Goal: Task Accomplishment & Management: Use online tool/utility

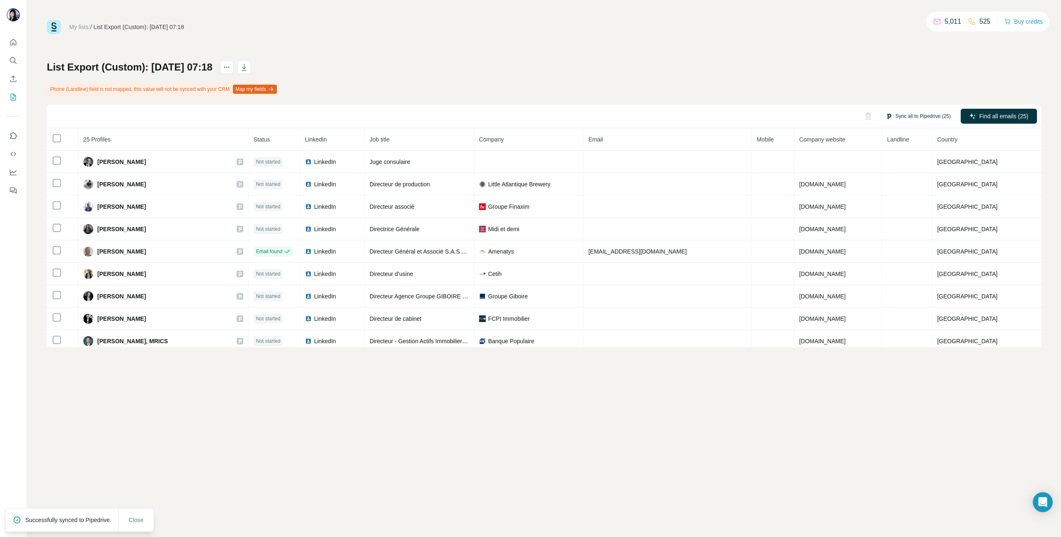
click at [928, 117] on button "Sync all to Pipedrive (25)" at bounding box center [918, 116] width 77 height 12
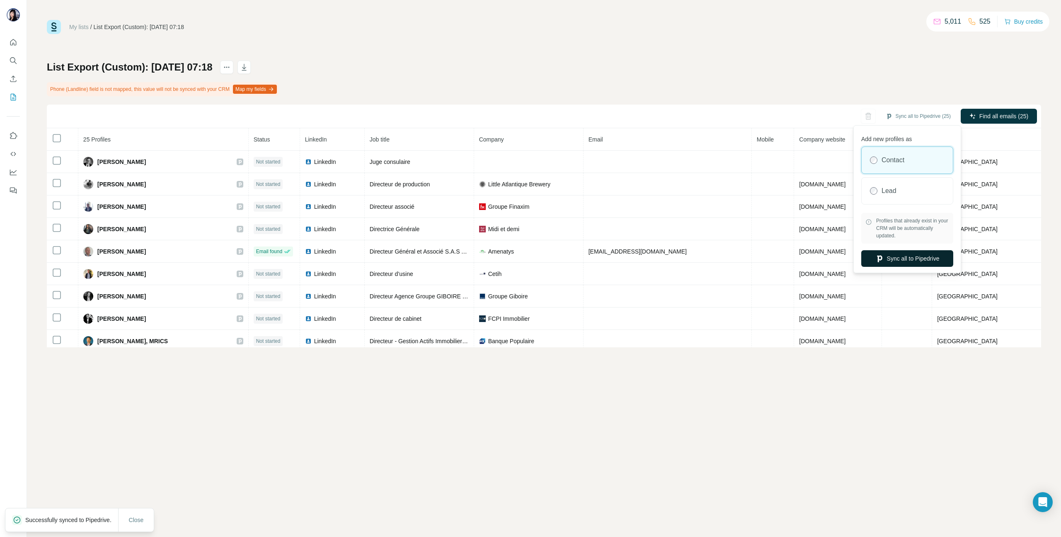
click at [903, 258] on button "Sync all to Pipedrive" at bounding box center [908, 258] width 92 height 17
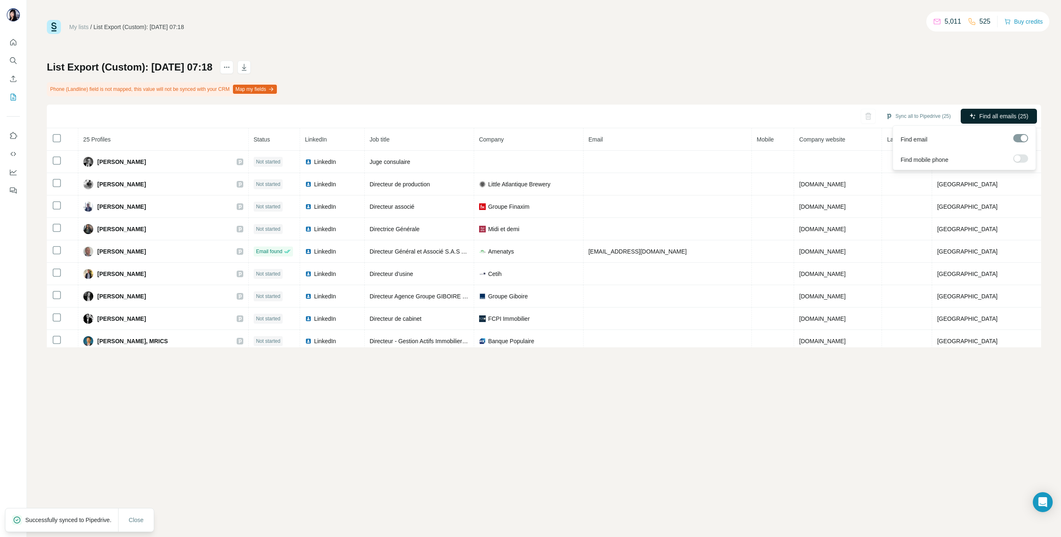
click at [1008, 113] on span "Find all emails (25)" at bounding box center [1004, 116] width 49 height 8
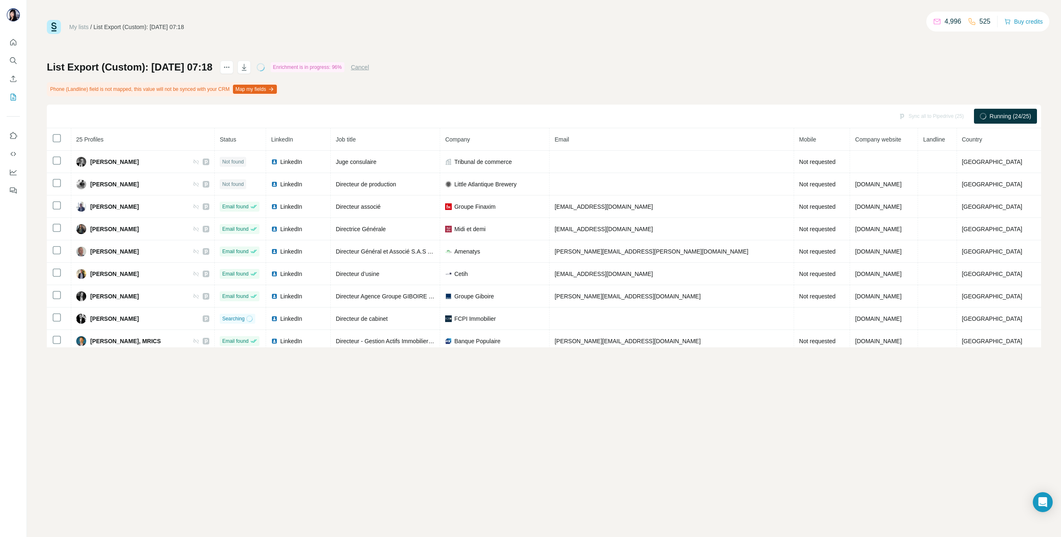
click at [124, 99] on div "List Export (Custom): 20/08/2025 07:18 Enrichment is in progress: 96% Cancel Ph…" at bounding box center [544, 204] width 995 height 287
click at [13, 95] on icon "My lists" at bounding box center [13, 97] width 8 height 8
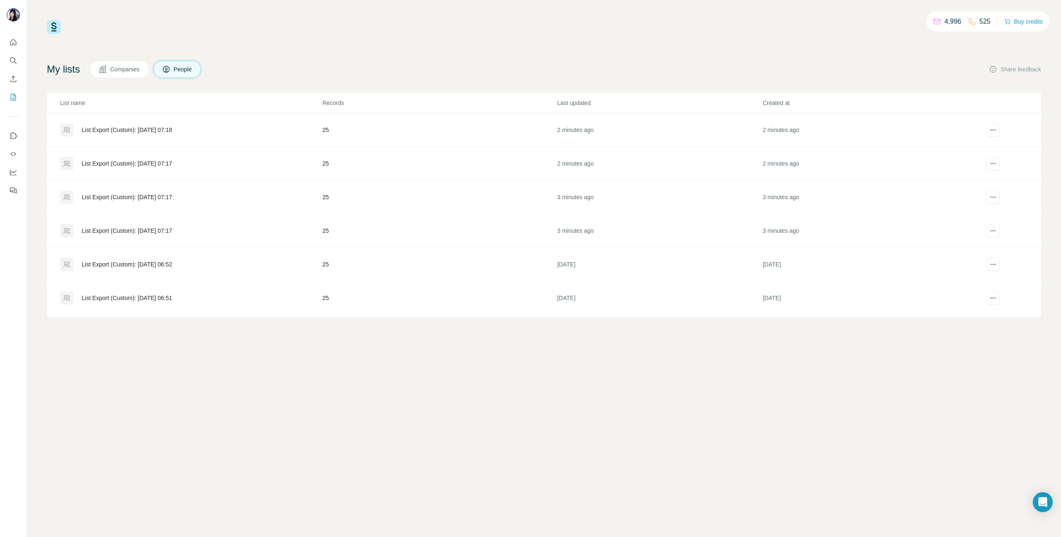
click at [156, 163] on div "List Export (Custom): [DATE] 07:17" at bounding box center [127, 163] width 90 height 8
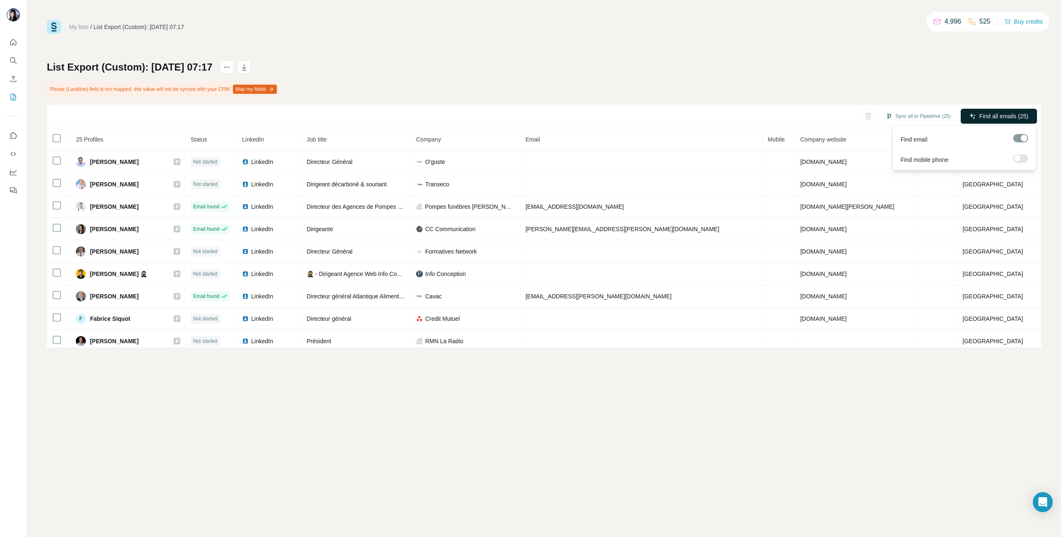
click at [1003, 112] on span "Find all emails (25)" at bounding box center [1004, 116] width 49 height 8
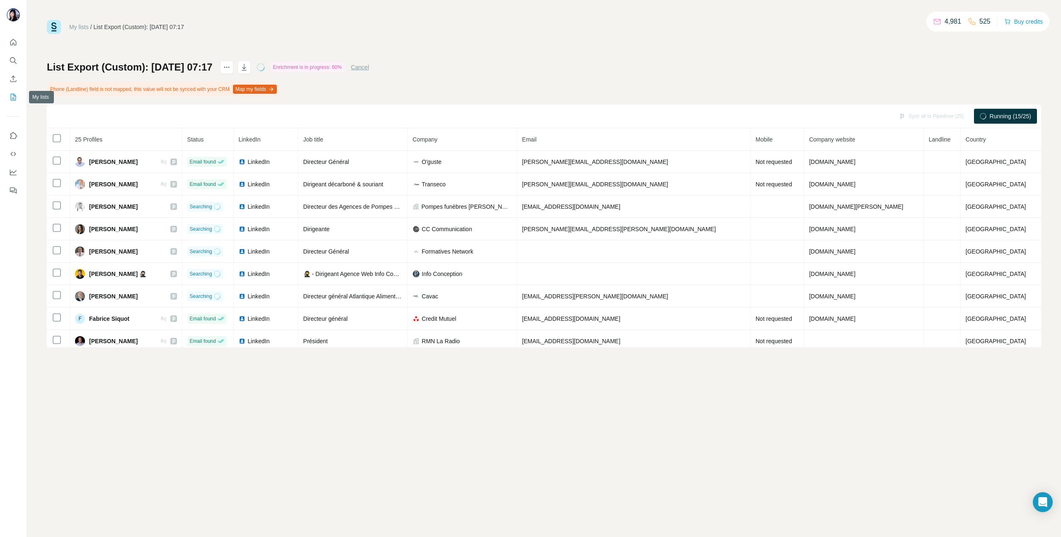
click at [13, 99] on icon "My lists" at bounding box center [13, 97] width 8 height 8
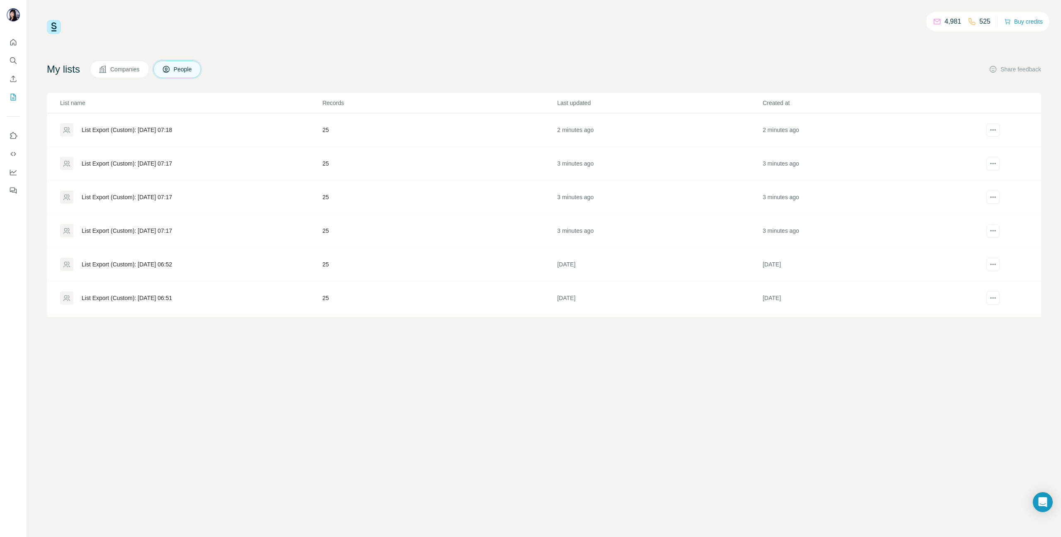
click at [114, 195] on div "List Export (Custom): [DATE] 07:17" at bounding box center [127, 197] width 90 height 8
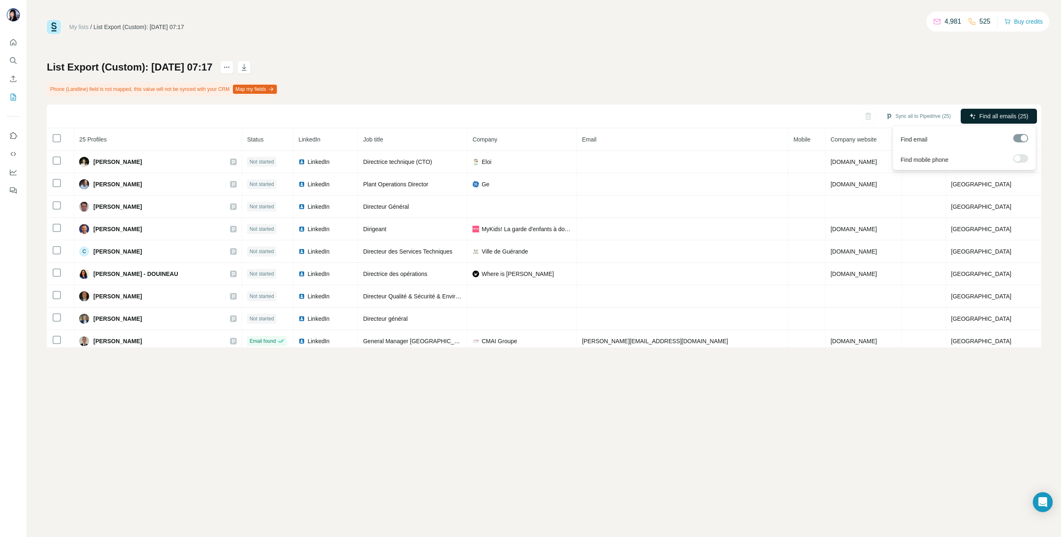
click at [998, 117] on span "Find all emails (25)" at bounding box center [1004, 116] width 49 height 8
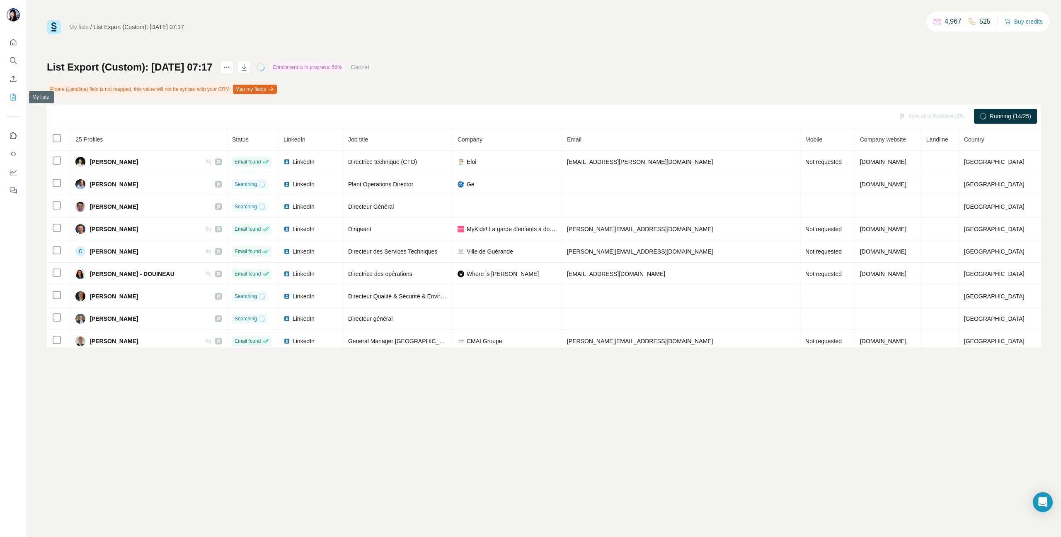
click at [15, 96] on icon "My lists" at bounding box center [13, 97] width 8 height 8
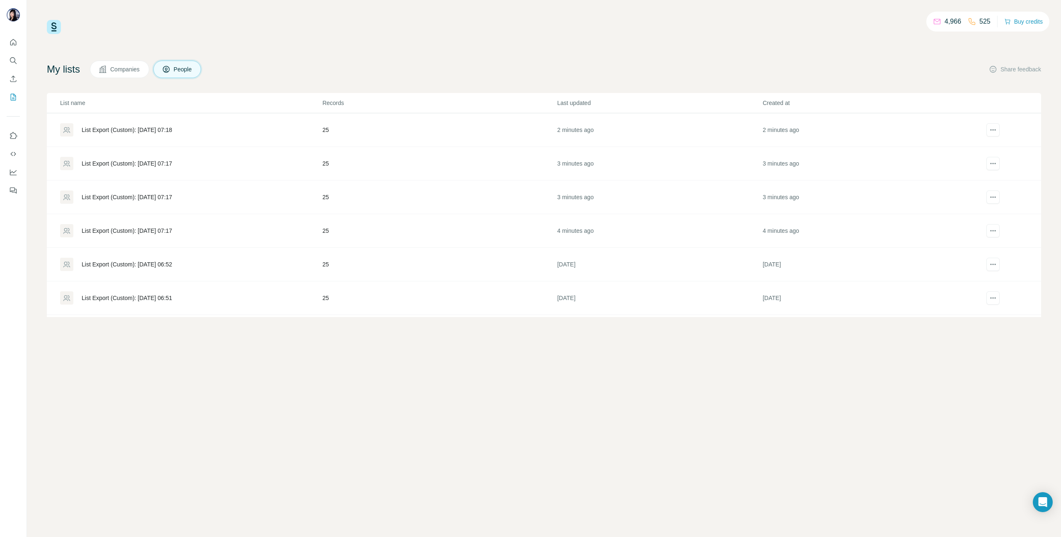
click at [113, 195] on div "List Export (Custom): [DATE] 07:17" at bounding box center [127, 197] width 90 height 8
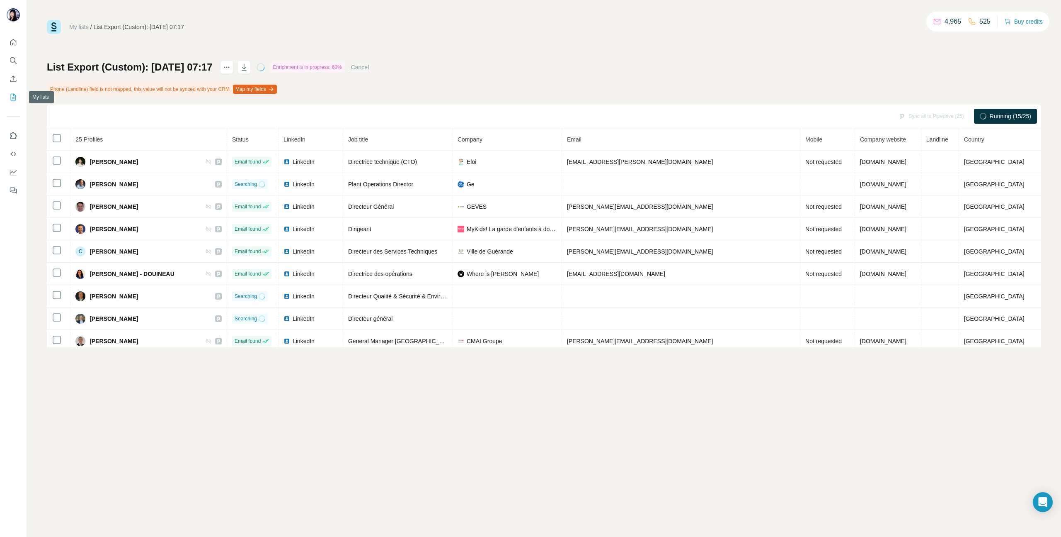
click at [12, 98] on icon "My lists" at bounding box center [13, 97] width 8 height 8
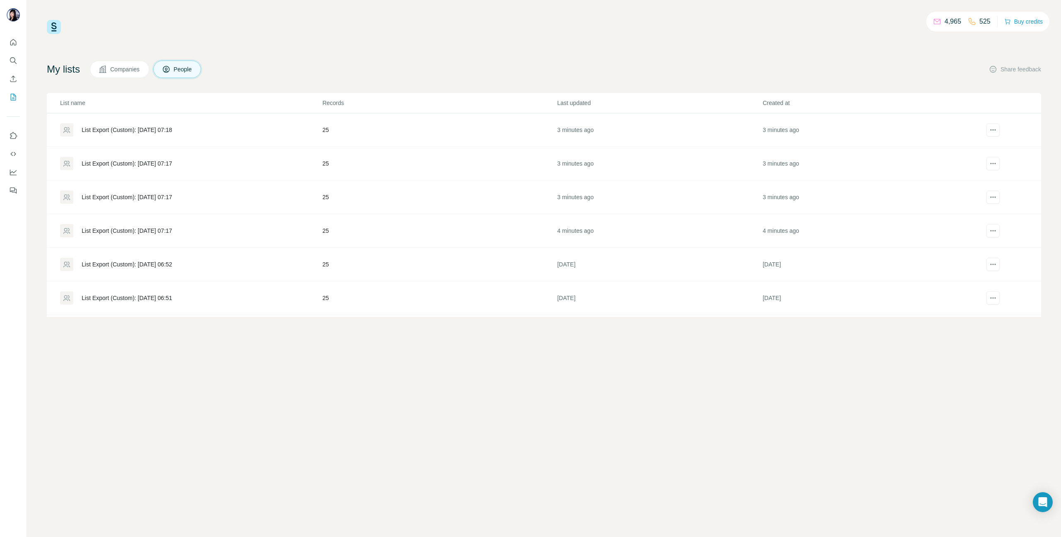
click at [172, 227] on div "List Export (Custom): [DATE] 07:17" at bounding box center [127, 230] width 90 height 8
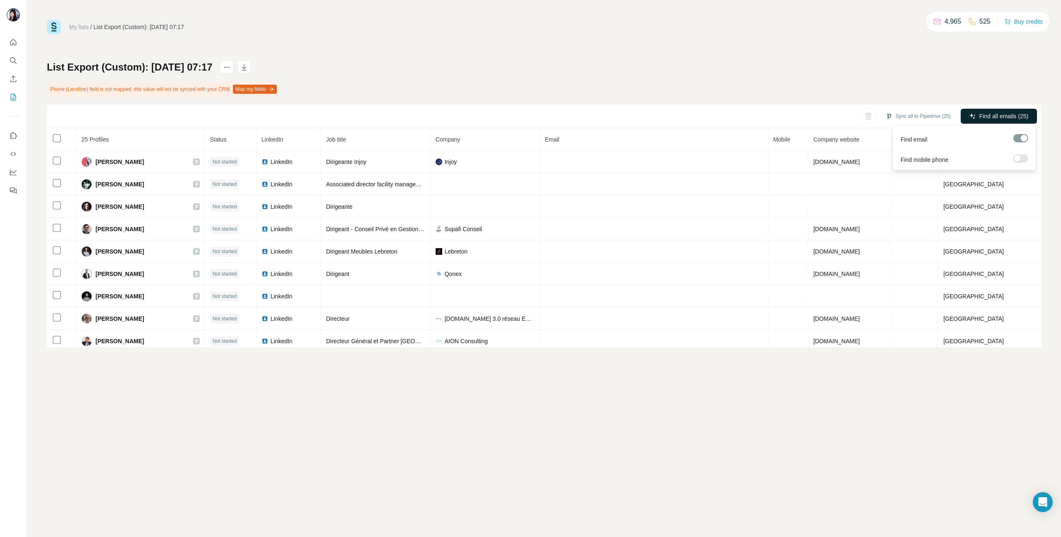
click at [1004, 116] on span "Find all emails (25)" at bounding box center [1004, 116] width 49 height 8
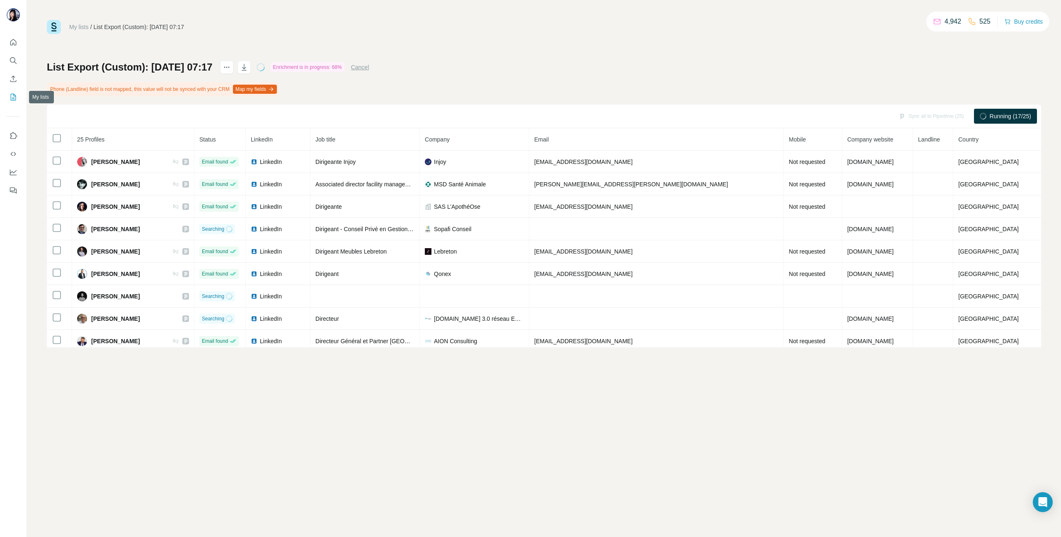
click at [11, 93] on icon "My lists" at bounding box center [13, 97] width 8 height 8
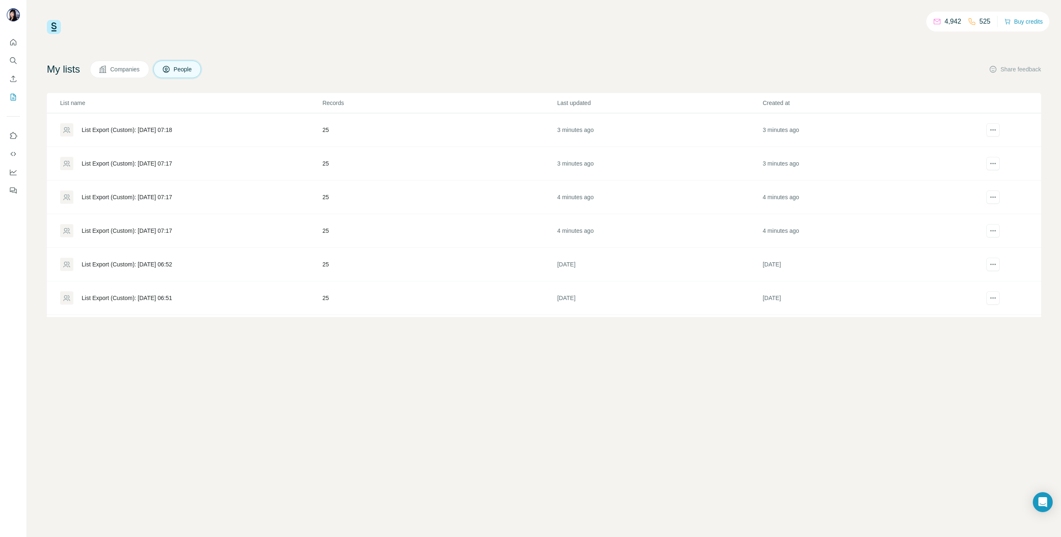
click at [160, 266] on div "List Export (Custom): [DATE] 06:52" at bounding box center [127, 264] width 90 height 8
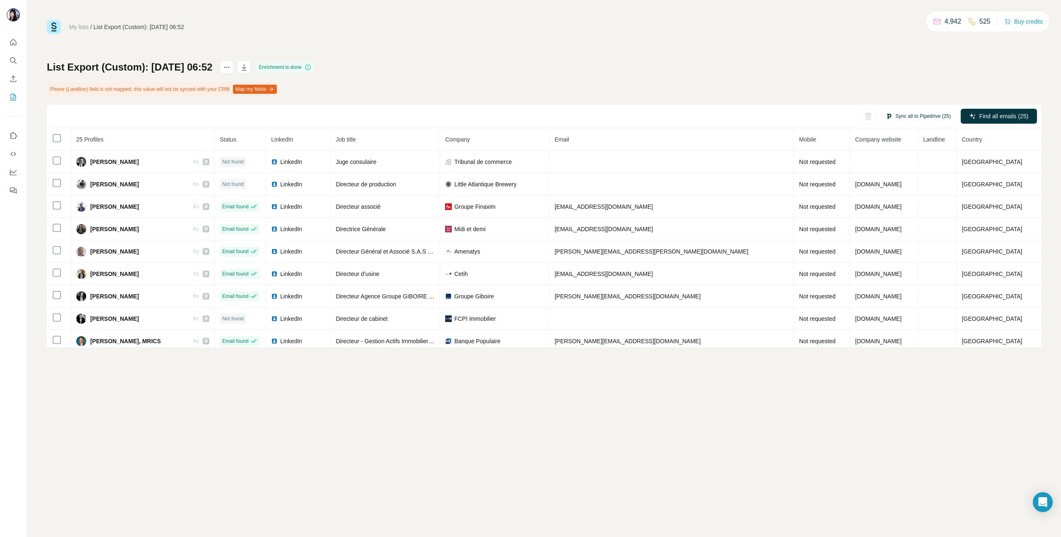
click at [913, 116] on button "Sync all to Pipedrive (25)" at bounding box center [918, 116] width 77 height 12
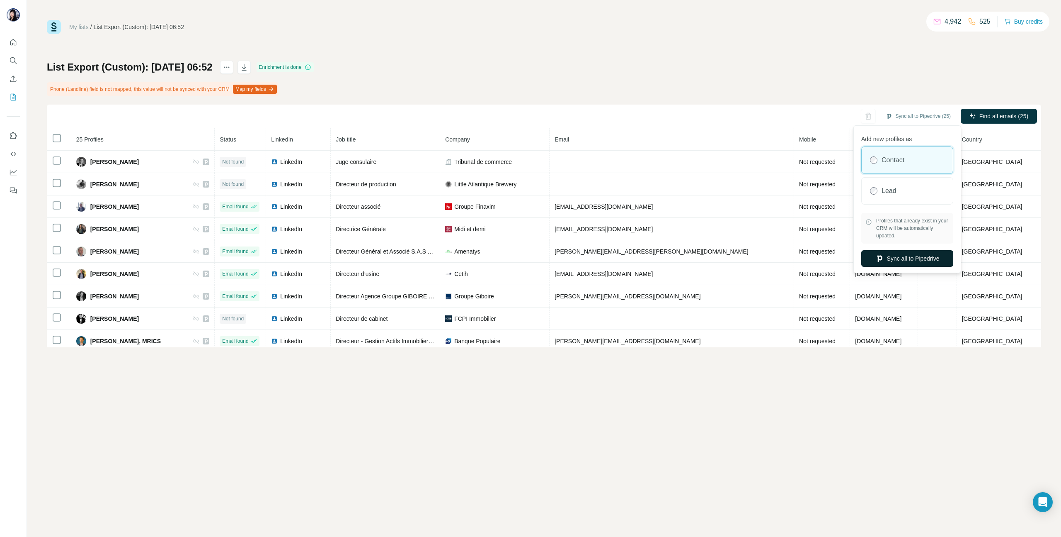
click at [906, 258] on button "Sync all to Pipedrive" at bounding box center [908, 258] width 92 height 17
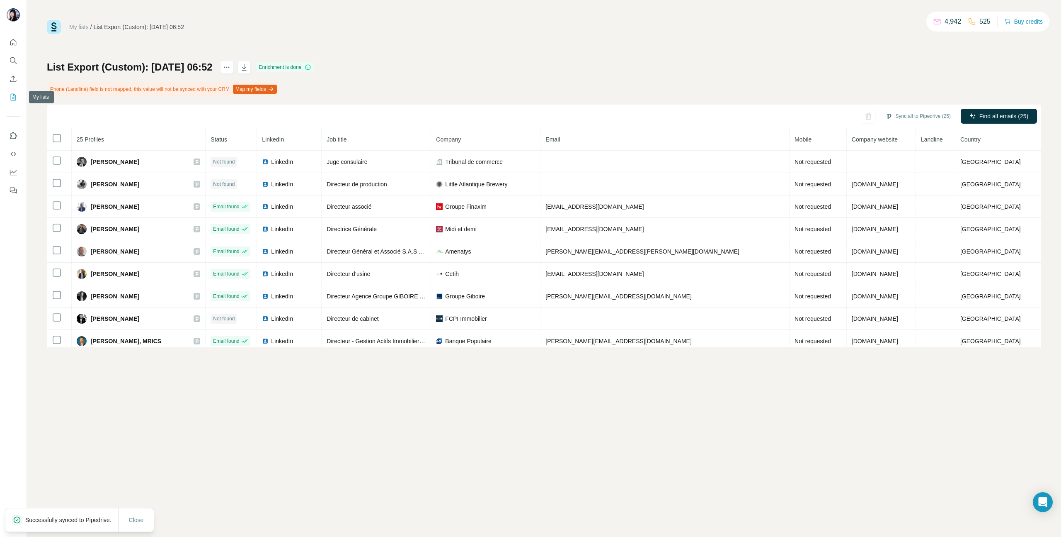
click at [10, 98] on icon "My lists" at bounding box center [13, 97] width 8 height 8
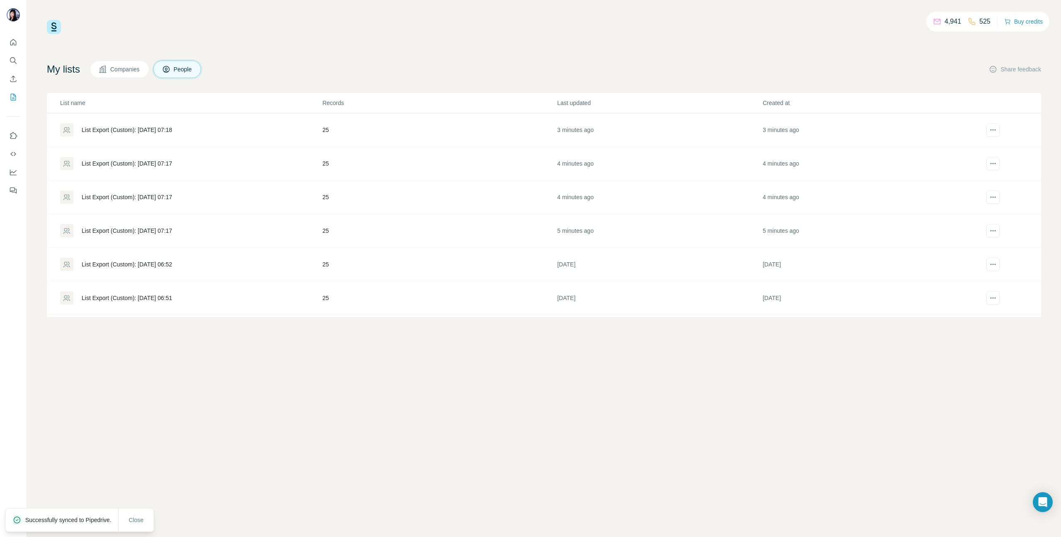
click at [162, 294] on div "List Export (Custom): [DATE] 06:51" at bounding box center [127, 298] width 90 height 8
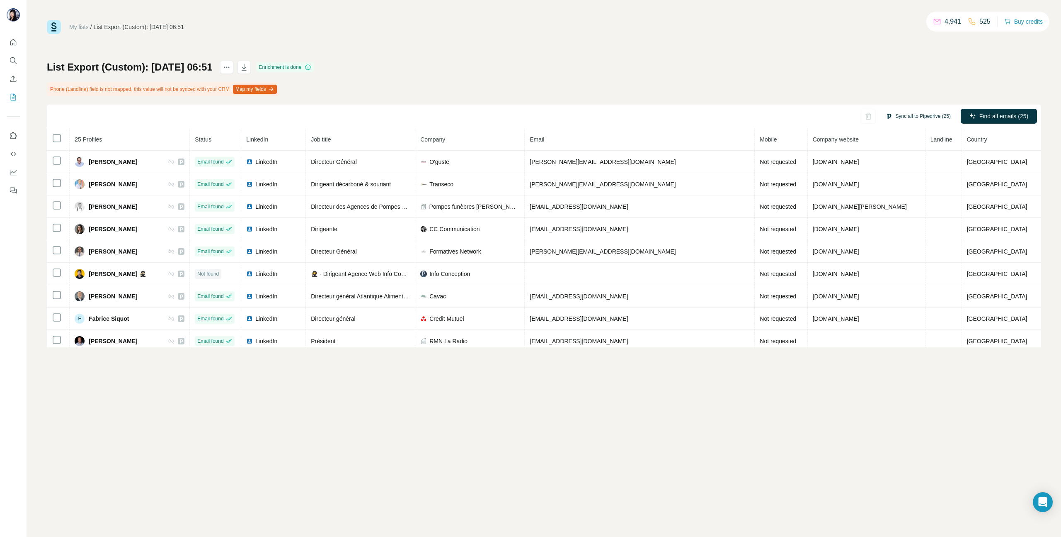
click at [917, 114] on button "Sync all to Pipedrive (25)" at bounding box center [918, 116] width 77 height 12
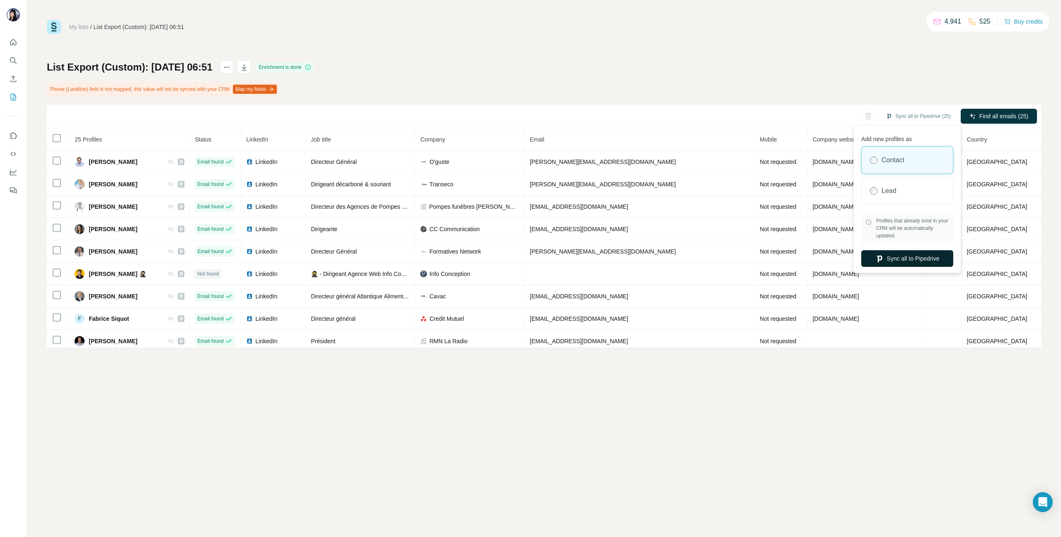
click at [908, 255] on button "Sync all to Pipedrive" at bounding box center [908, 258] width 92 height 17
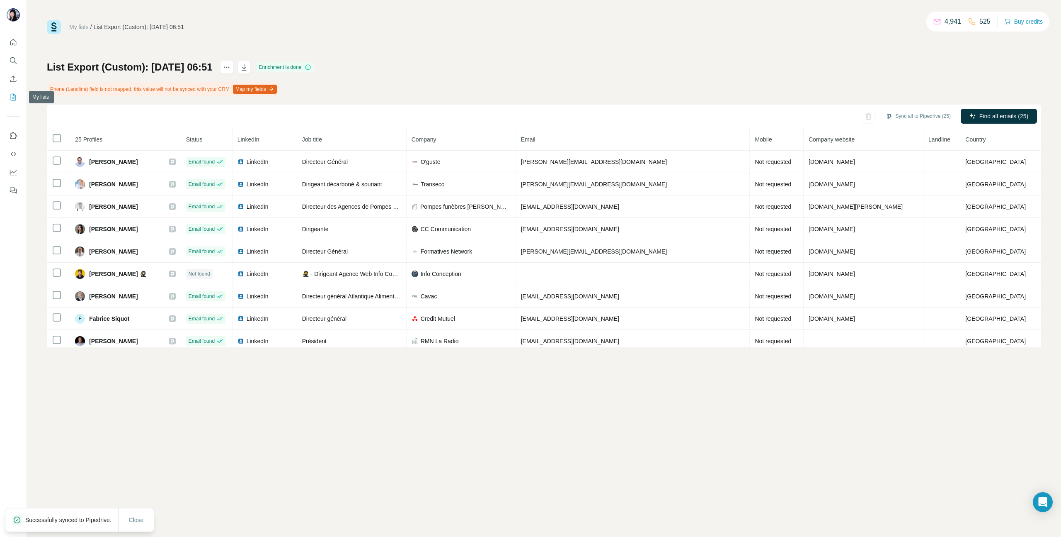
click at [13, 96] on icon "My lists" at bounding box center [13, 97] width 8 height 8
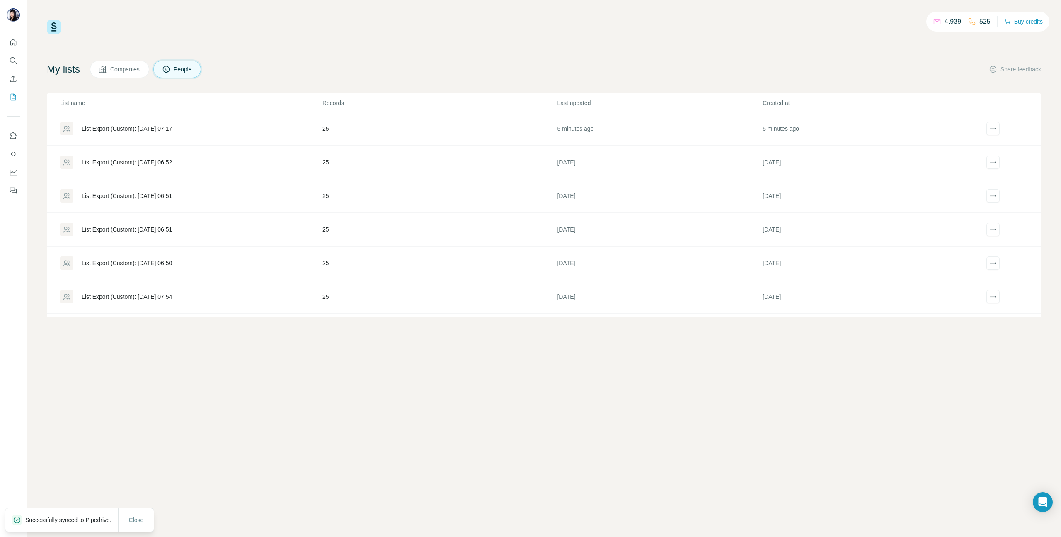
scroll to position [103, 0]
click at [146, 225] on div "List Export (Custom): [DATE] 06:51" at bounding box center [127, 228] width 90 height 8
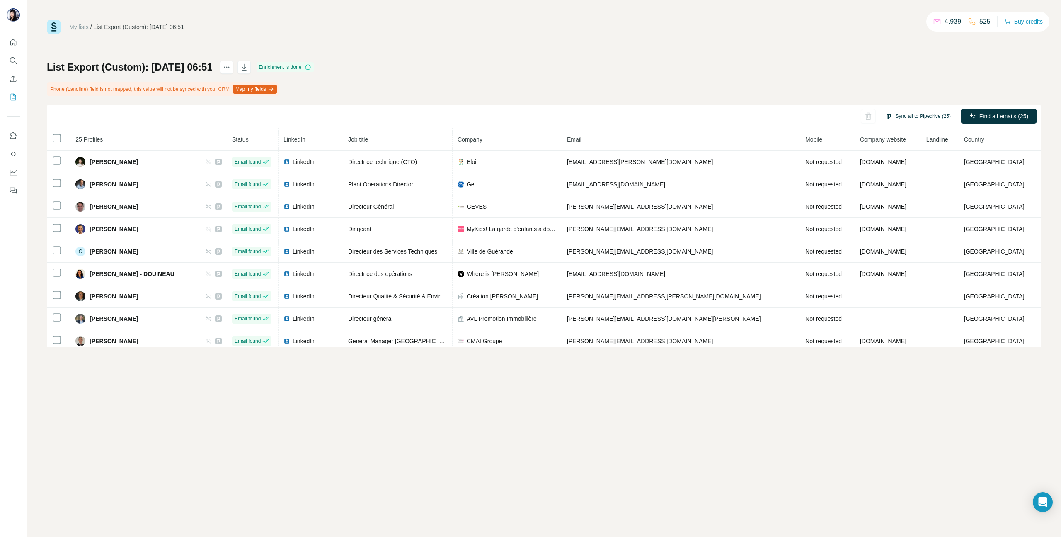
click at [925, 114] on button "Sync all to Pipedrive (25)" at bounding box center [918, 116] width 77 height 12
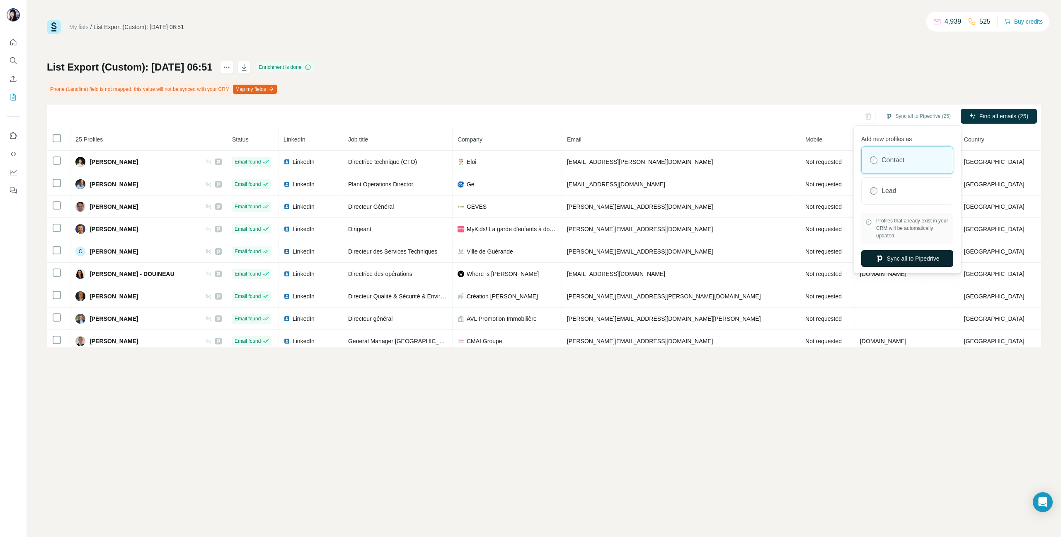
click at [896, 257] on button "Sync all to Pipedrive" at bounding box center [908, 258] width 92 height 17
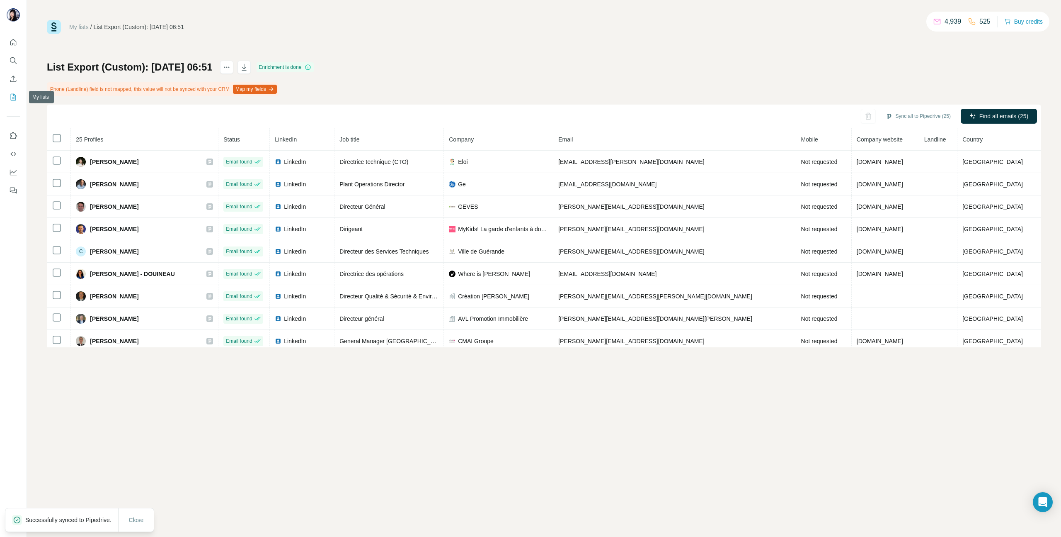
click at [12, 98] on icon "My lists" at bounding box center [13, 97] width 8 height 8
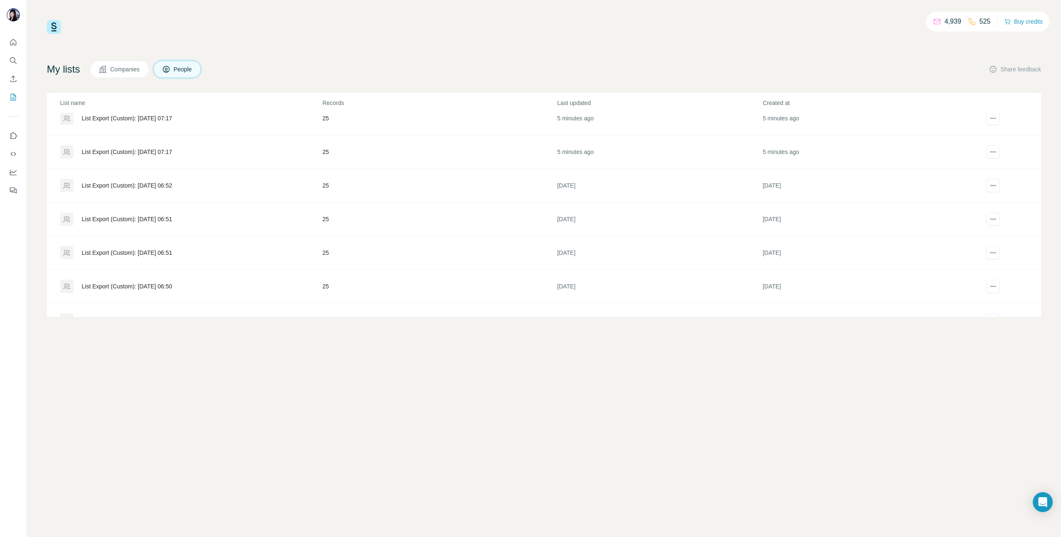
scroll to position [81, 0]
click at [155, 248] on div "List Export (Custom): [DATE] 06:51" at bounding box center [127, 250] width 90 height 8
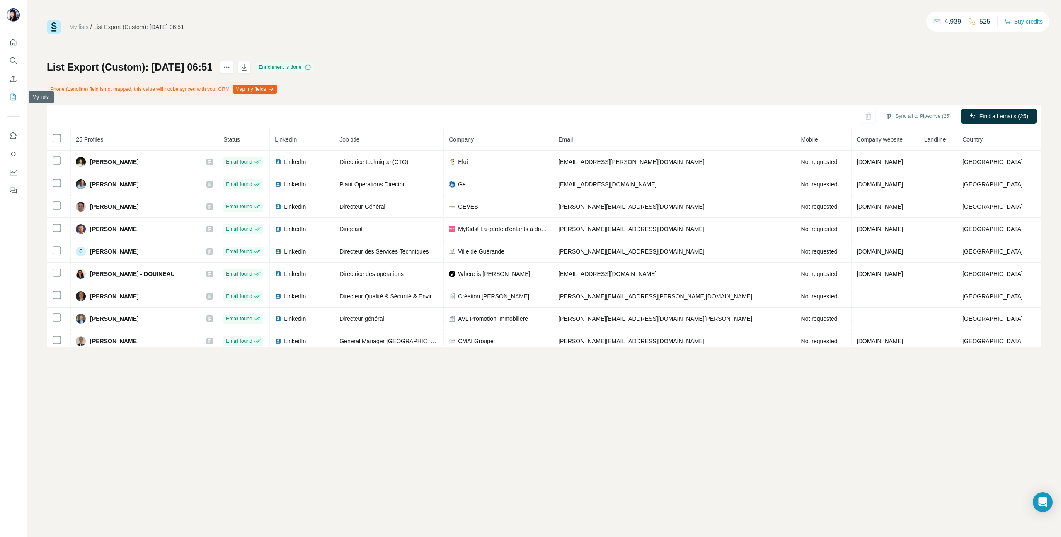
click at [8, 98] on button "My lists" at bounding box center [13, 97] width 13 height 15
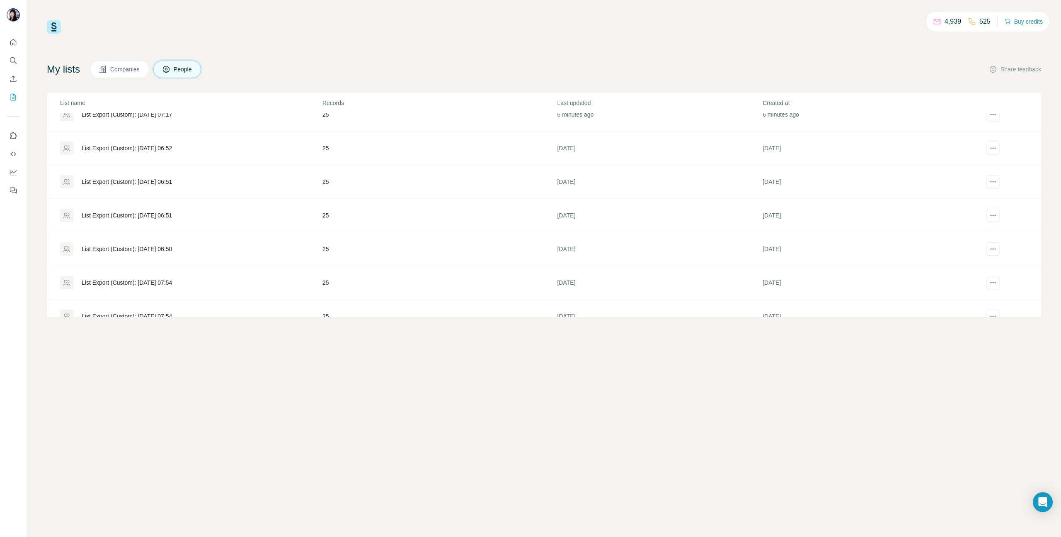
scroll to position [119, 0]
click at [156, 248] on div "List Export (Custom): [DATE] 06:50" at bounding box center [127, 246] width 90 height 8
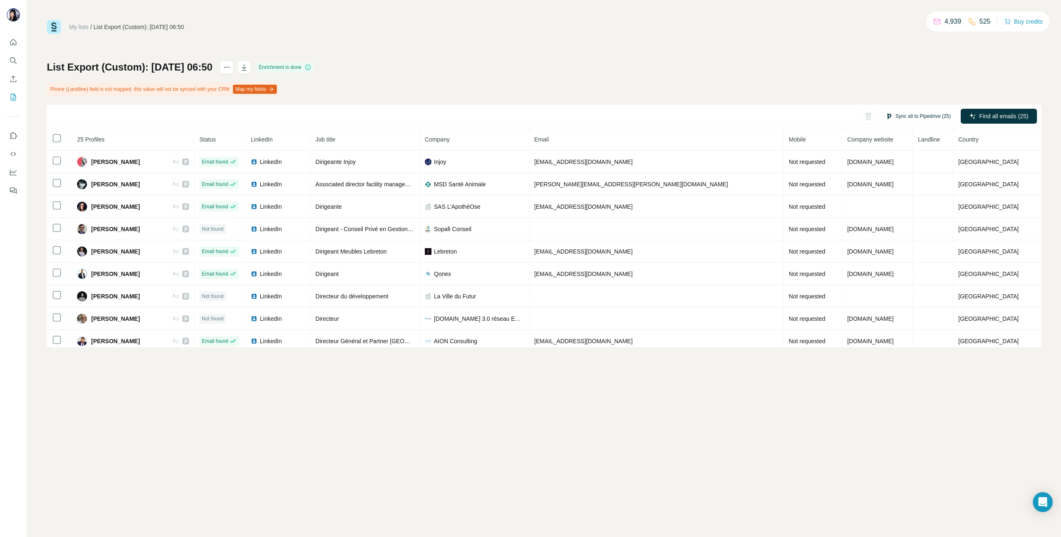
click at [927, 112] on button "Sync all to Pipedrive (25)" at bounding box center [918, 116] width 77 height 12
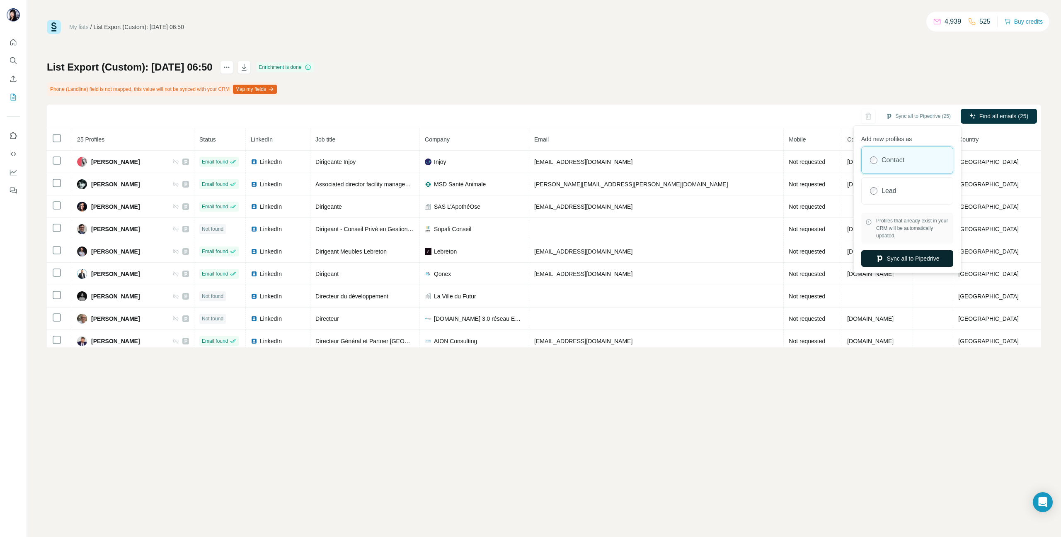
click at [914, 260] on button "Sync all to Pipedrive" at bounding box center [908, 258] width 92 height 17
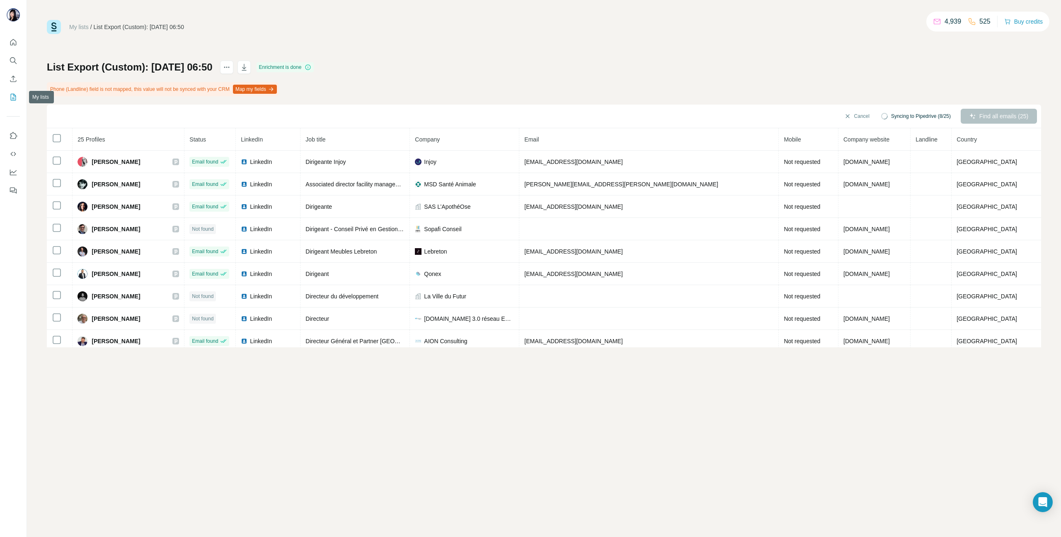
click at [11, 95] on icon "My lists" at bounding box center [13, 97] width 8 height 8
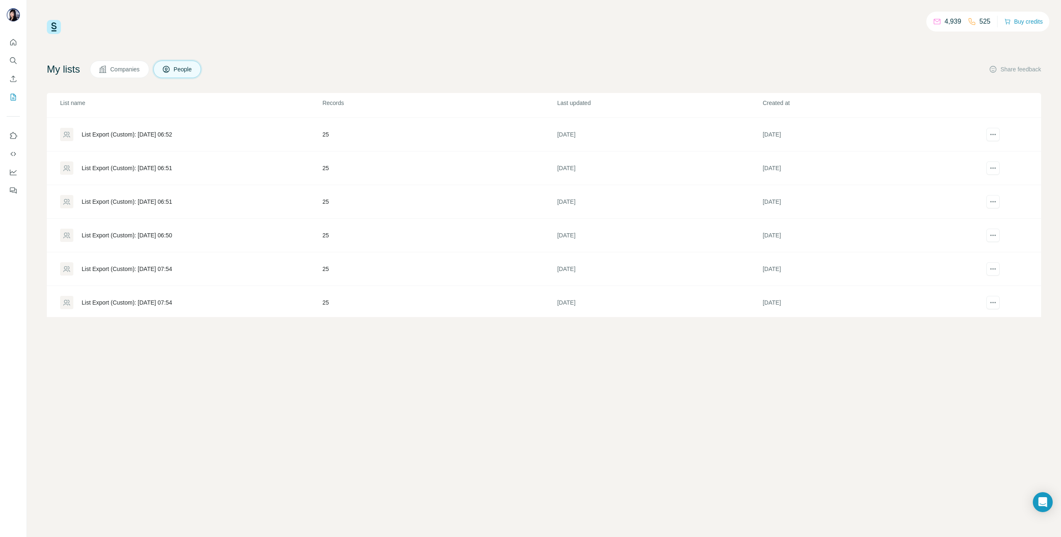
scroll to position [132, 0]
click at [165, 266] on div "List Export (Custom): [DATE] 07:54" at bounding box center [127, 266] width 90 height 8
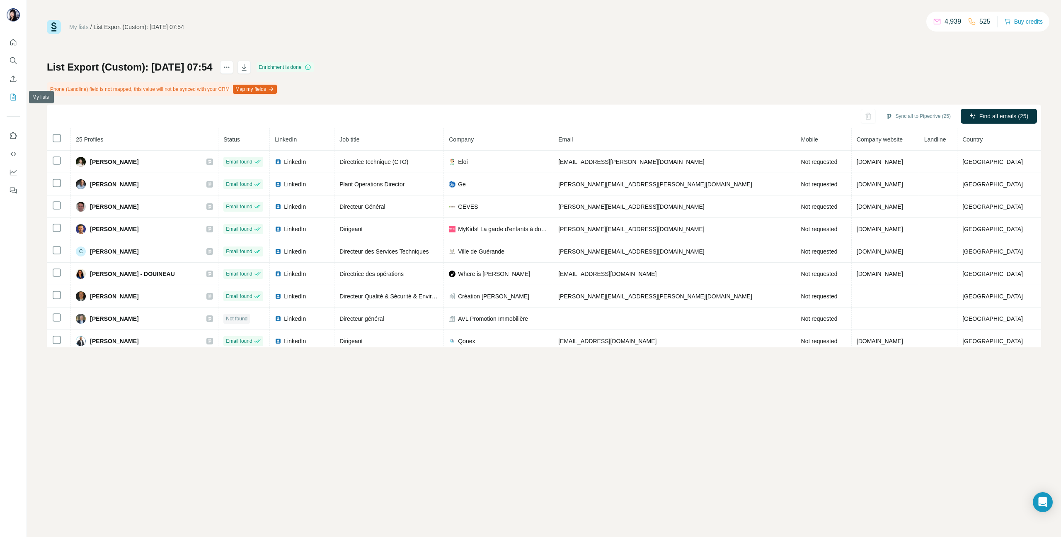
click at [15, 101] on icon "My lists" at bounding box center [13, 97] width 8 height 8
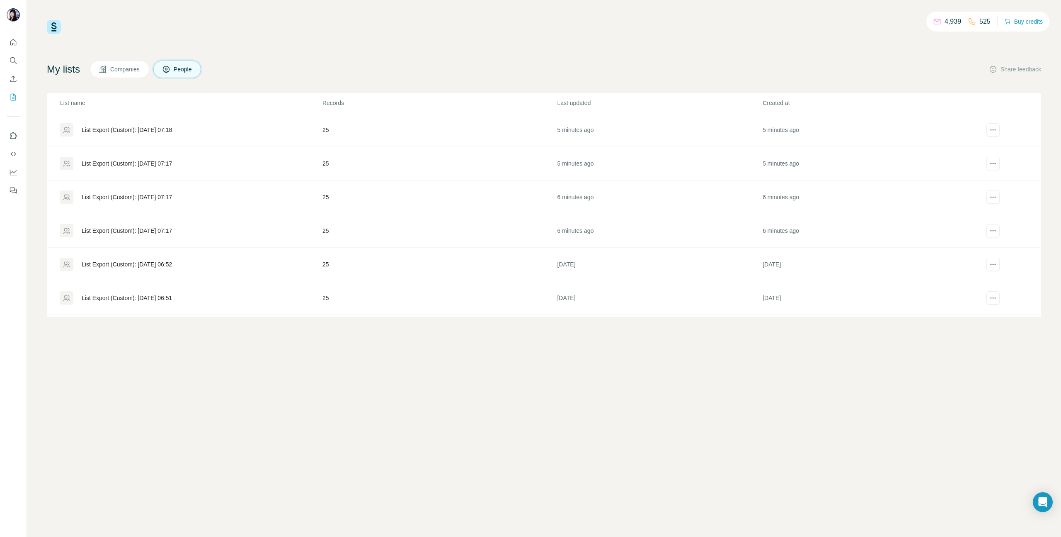
click at [139, 227] on div "List Export (Custom): [DATE] 07:17" at bounding box center [127, 230] width 90 height 8
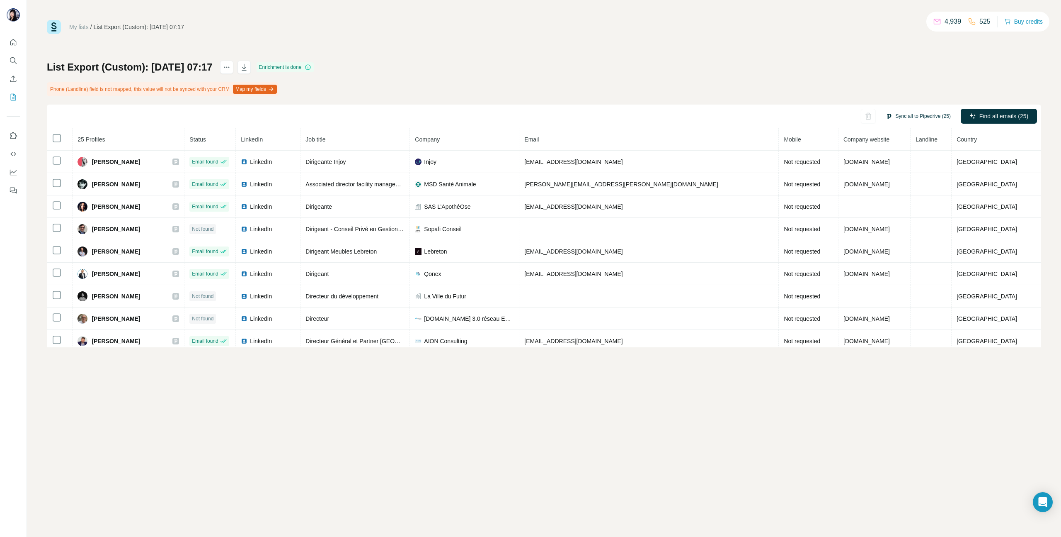
click at [922, 117] on button "Sync all to Pipedrive (25)" at bounding box center [918, 116] width 77 height 12
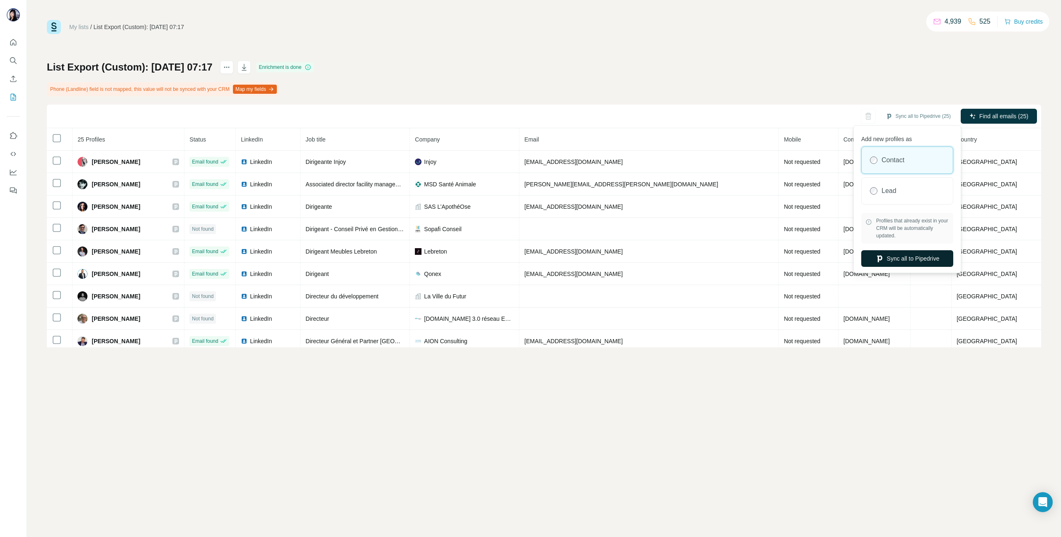
click at [902, 255] on button "Sync all to Pipedrive" at bounding box center [908, 258] width 92 height 17
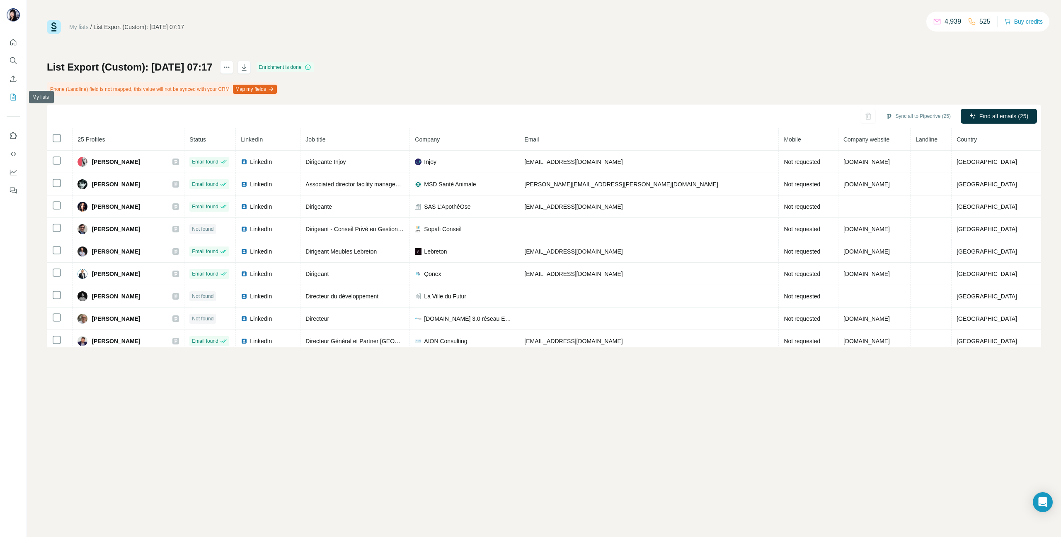
click at [10, 96] on icon "My lists" at bounding box center [13, 97] width 8 height 8
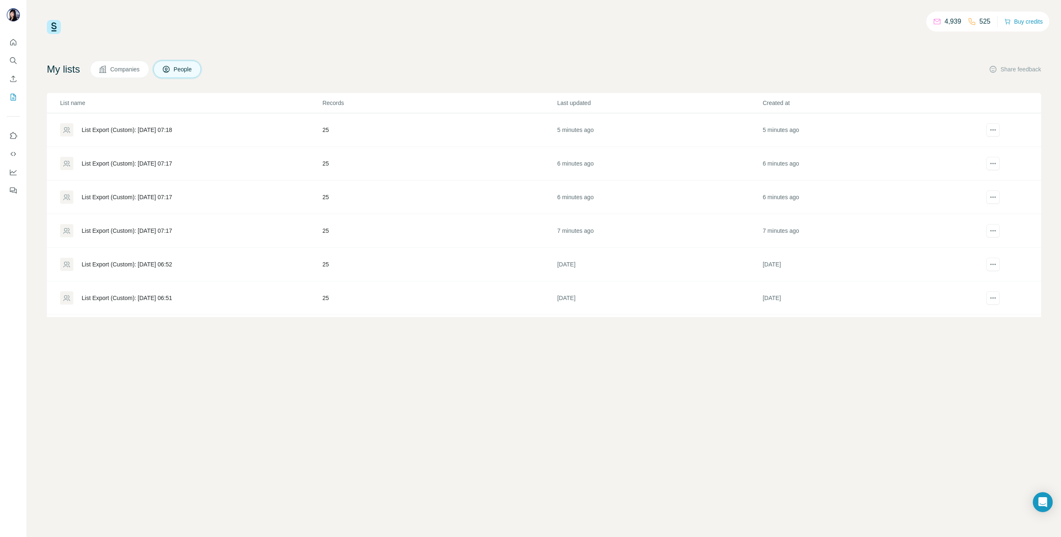
click at [156, 192] on div "List Export (Custom): [DATE] 07:17" at bounding box center [191, 196] width 262 height 13
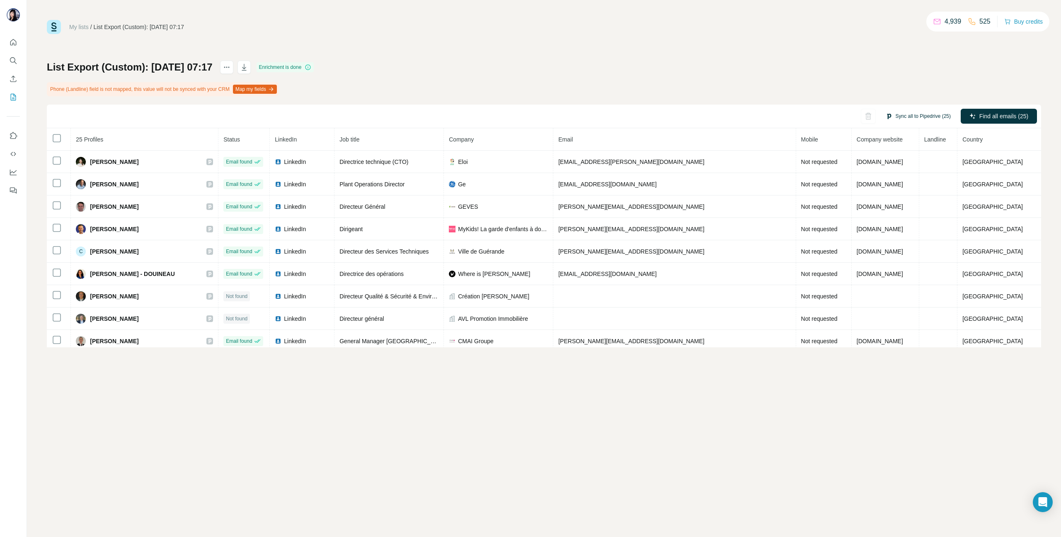
click at [918, 117] on button "Sync all to Pipedrive (25)" at bounding box center [918, 116] width 77 height 12
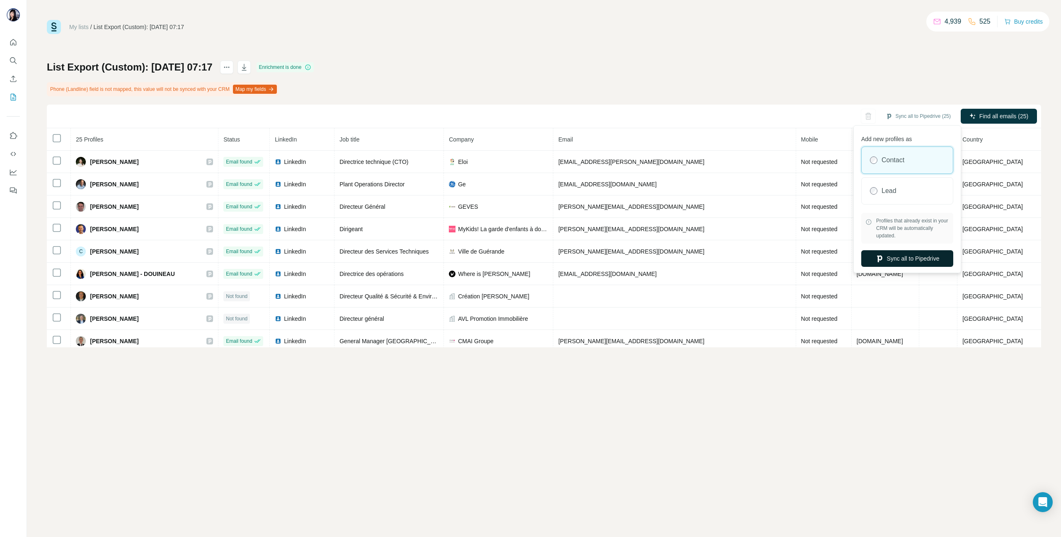
click at [895, 257] on button "Sync all to Pipedrive" at bounding box center [908, 258] width 92 height 17
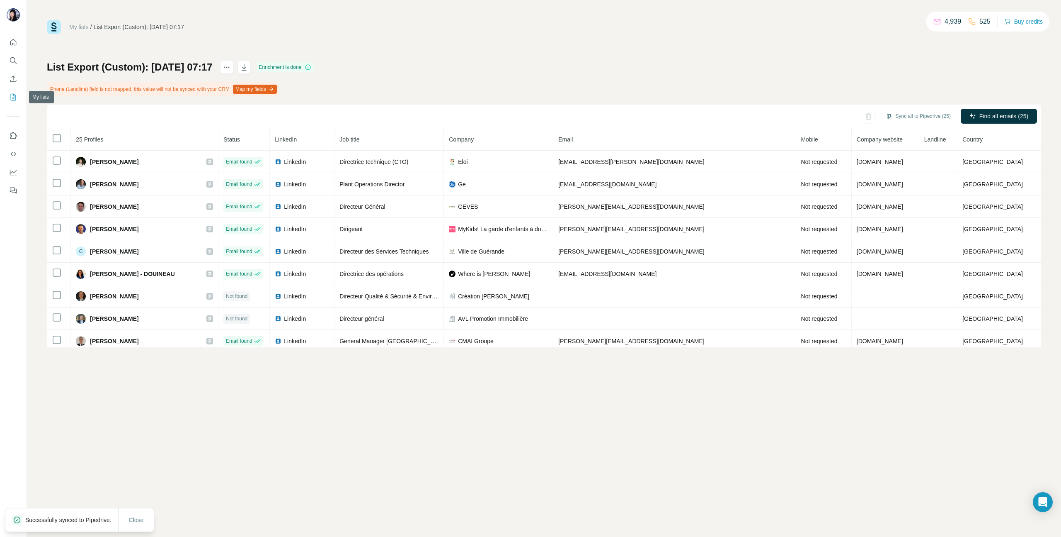
click at [12, 95] on icon "My lists" at bounding box center [13, 97] width 8 height 8
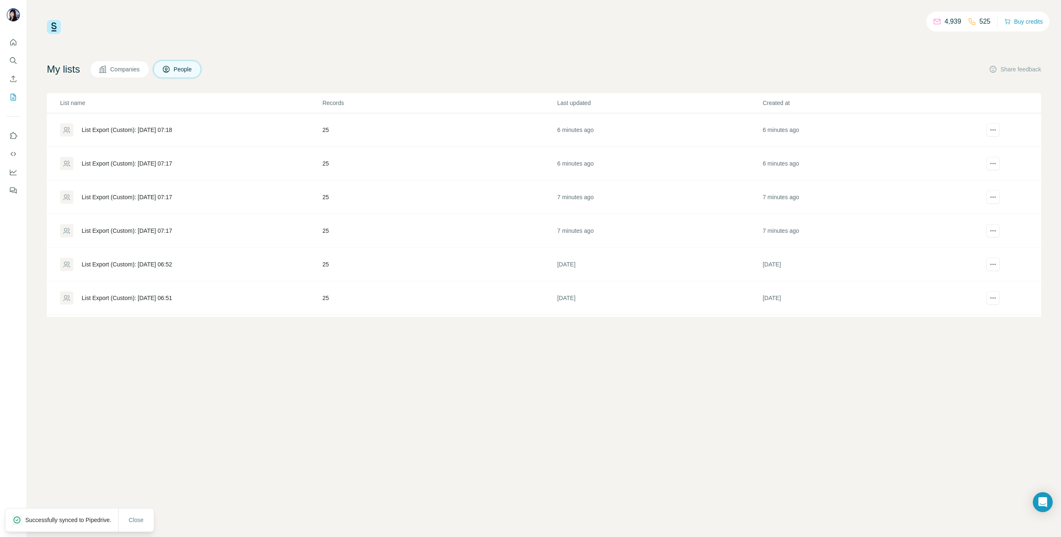
click at [121, 228] on div "List Export (Custom): [DATE] 07:17" at bounding box center [127, 230] width 90 height 8
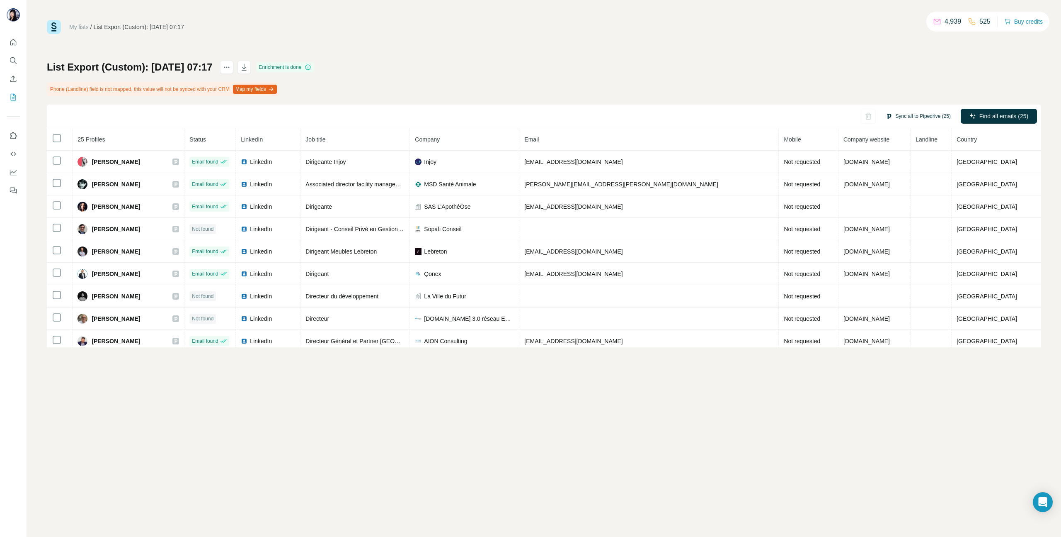
click at [911, 116] on button "Sync all to Pipedrive (25)" at bounding box center [918, 116] width 77 height 12
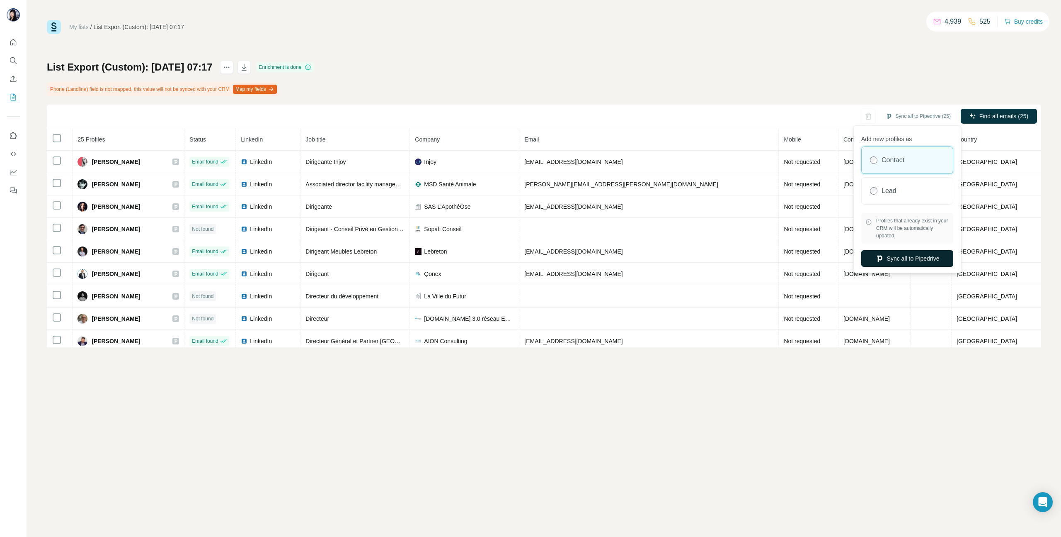
click at [911, 260] on button "Sync all to Pipedrive" at bounding box center [908, 258] width 92 height 17
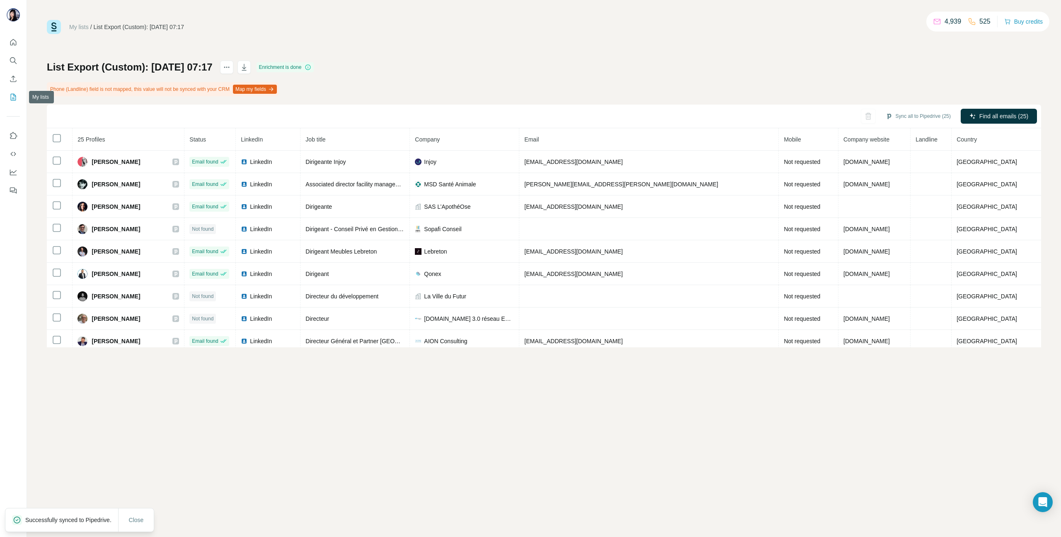
click at [8, 97] on button "My lists" at bounding box center [13, 97] width 13 height 15
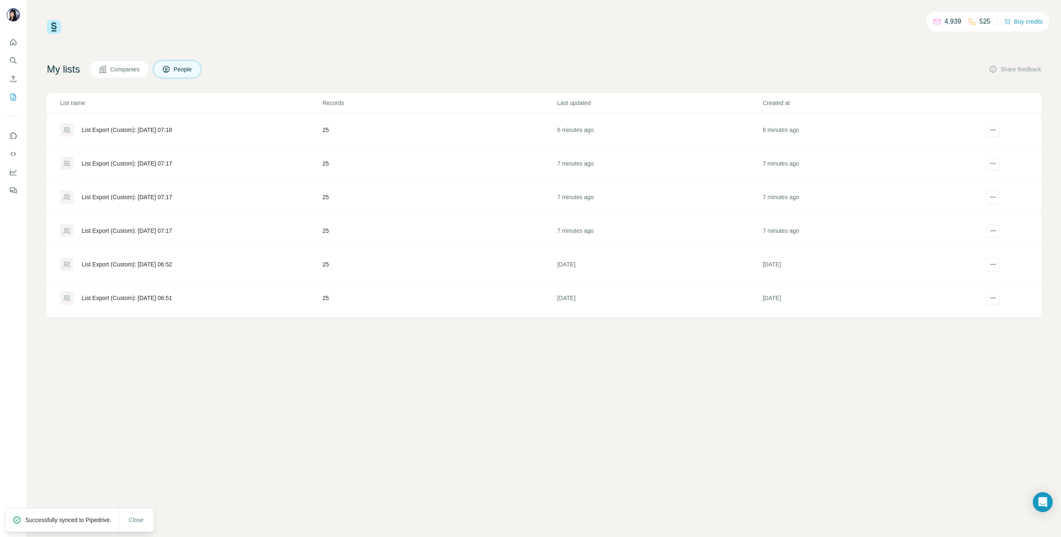
click at [138, 165] on div "List Export (Custom): [DATE] 07:17" at bounding box center [127, 163] width 90 height 8
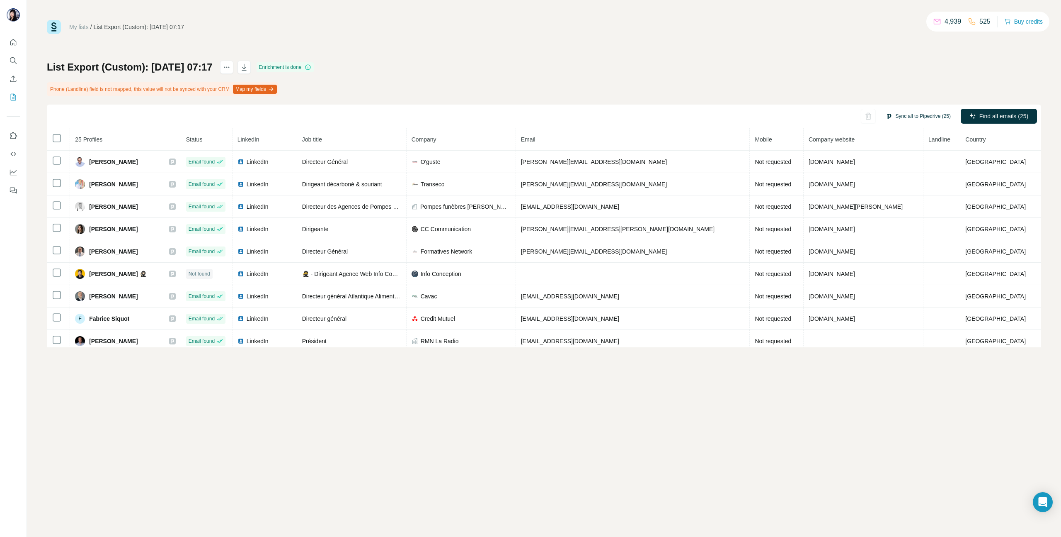
click at [924, 112] on button "Sync all to Pipedrive (25)" at bounding box center [918, 116] width 77 height 12
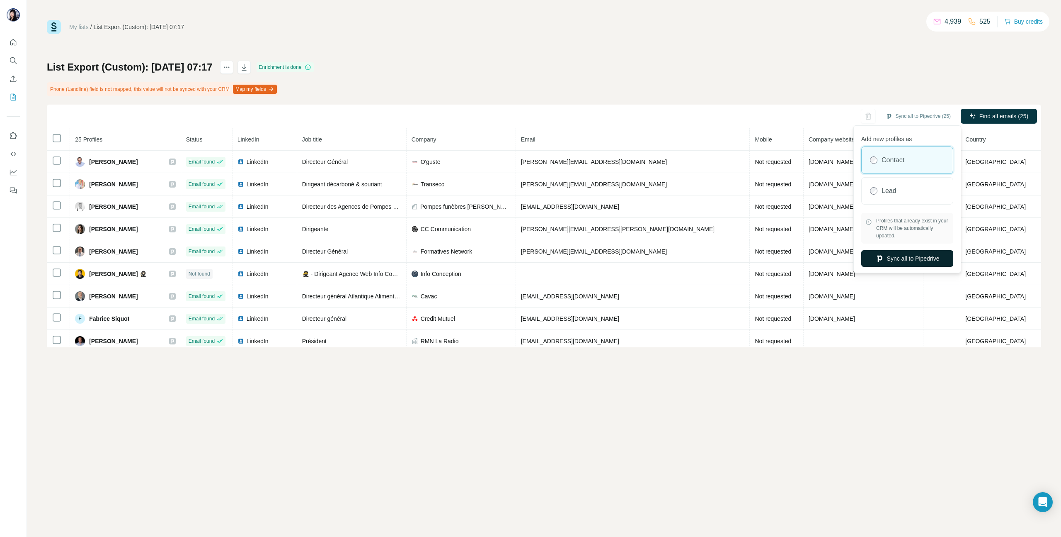
click at [908, 260] on button "Sync all to Pipedrive" at bounding box center [908, 258] width 92 height 17
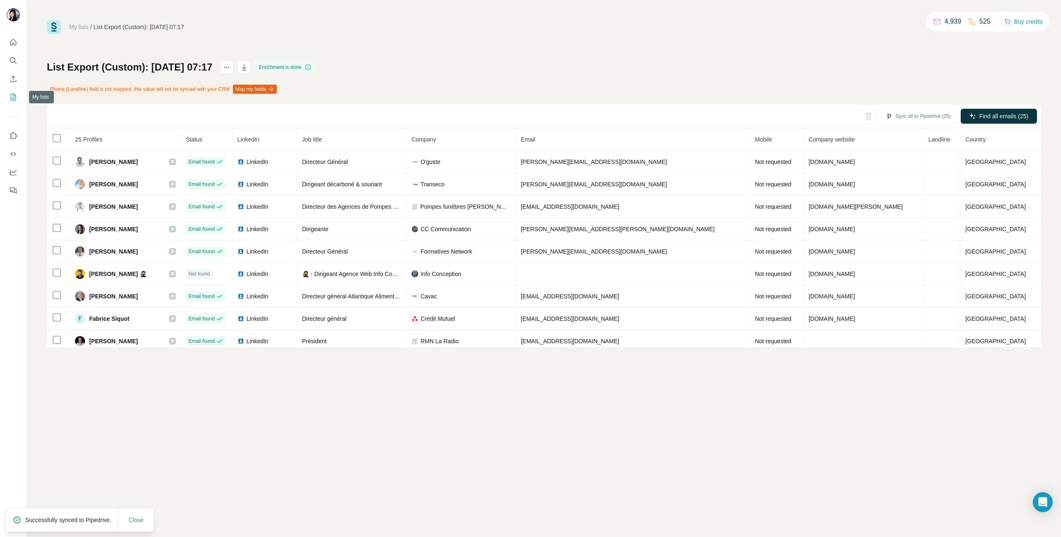
click at [14, 97] on icon "My lists" at bounding box center [14, 96] width 4 height 5
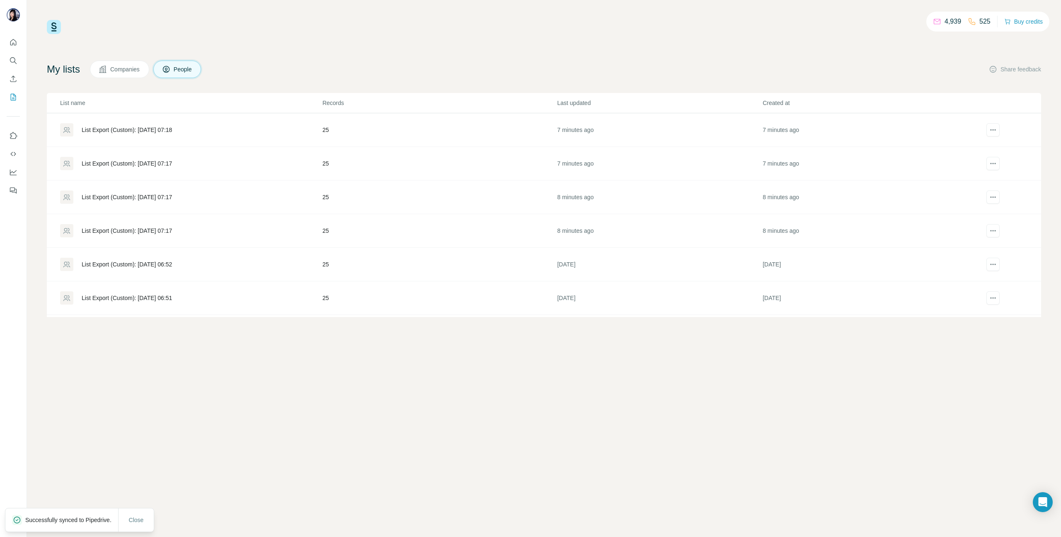
click at [153, 126] on div "List Export (Custom): [DATE] 07:18" at bounding box center [127, 130] width 90 height 8
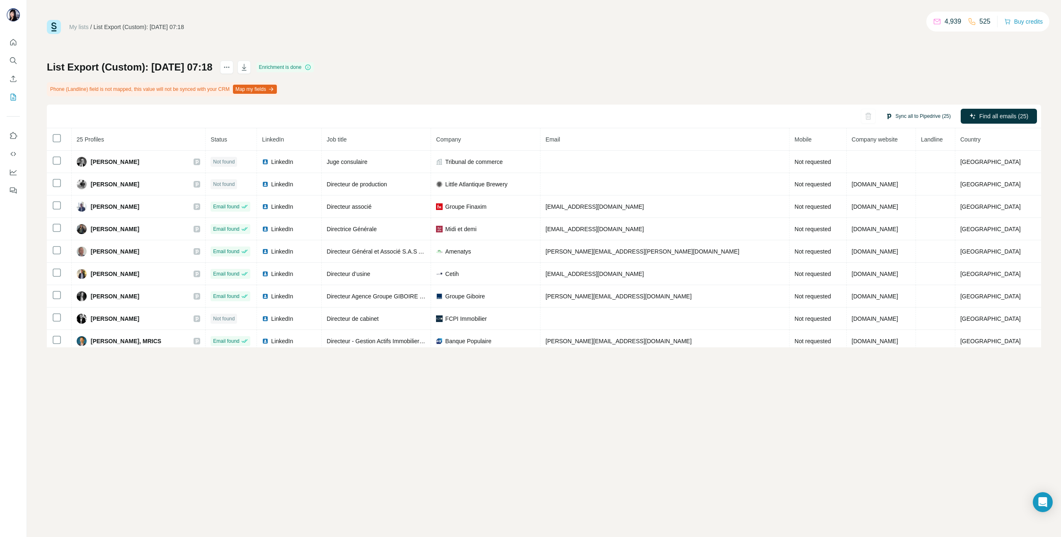
click at [918, 114] on button "Sync all to Pipedrive (25)" at bounding box center [918, 116] width 77 height 12
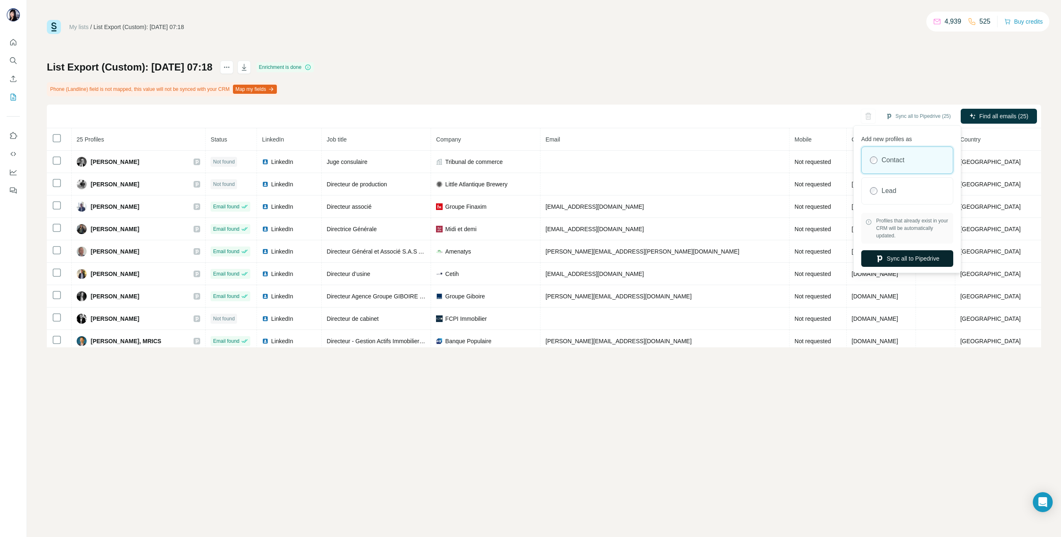
click at [899, 257] on button "Sync all to Pipedrive" at bounding box center [908, 258] width 92 height 17
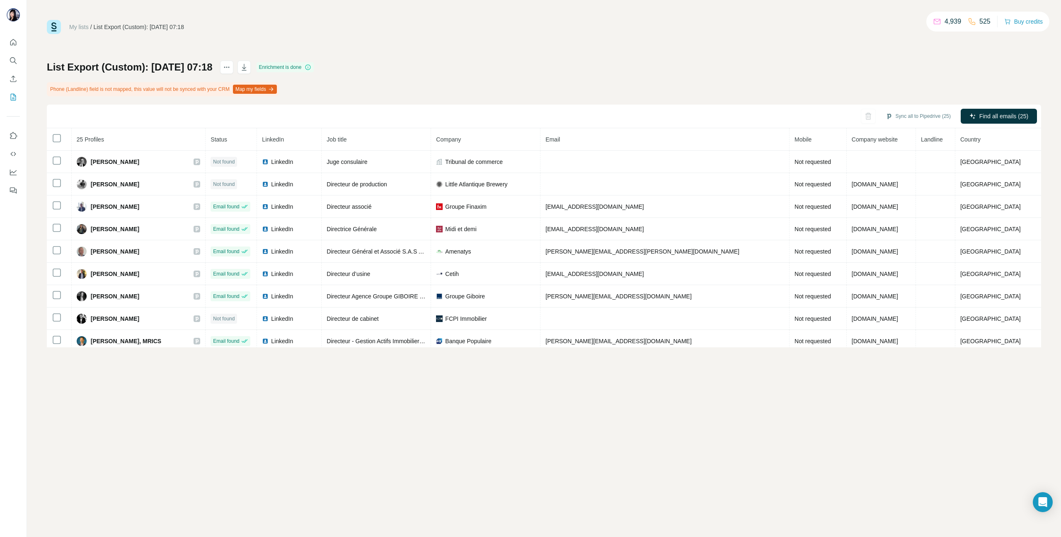
click at [704, 395] on div "My lists / List Export (Custom): 20/08/2025 07:18 4,939 525 Buy credits List Ex…" at bounding box center [544, 268] width 1034 height 537
click at [910, 117] on button "Sync all to Pipedrive (25)" at bounding box center [918, 116] width 77 height 12
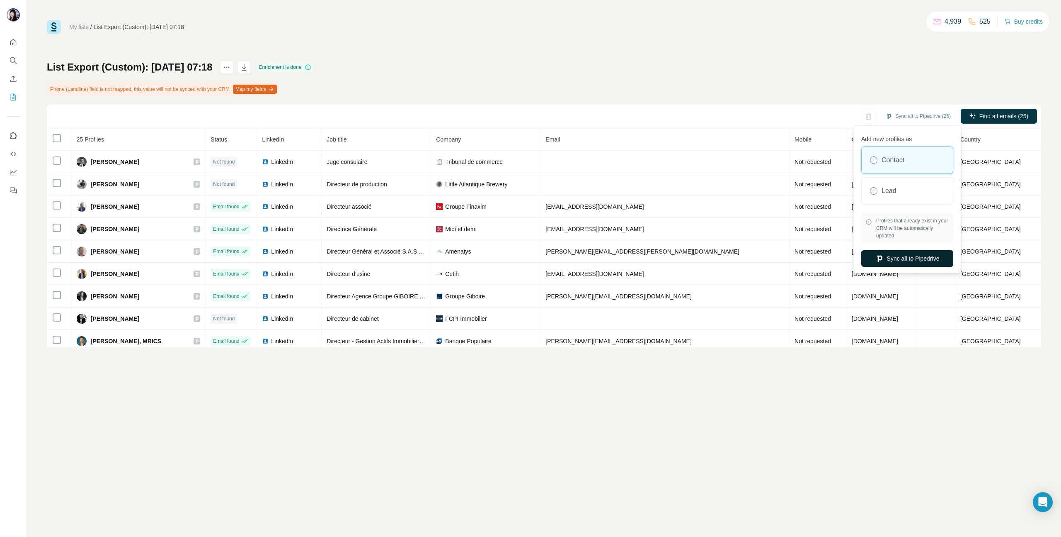
click at [905, 256] on button "Sync all to Pipedrive" at bounding box center [908, 258] width 92 height 17
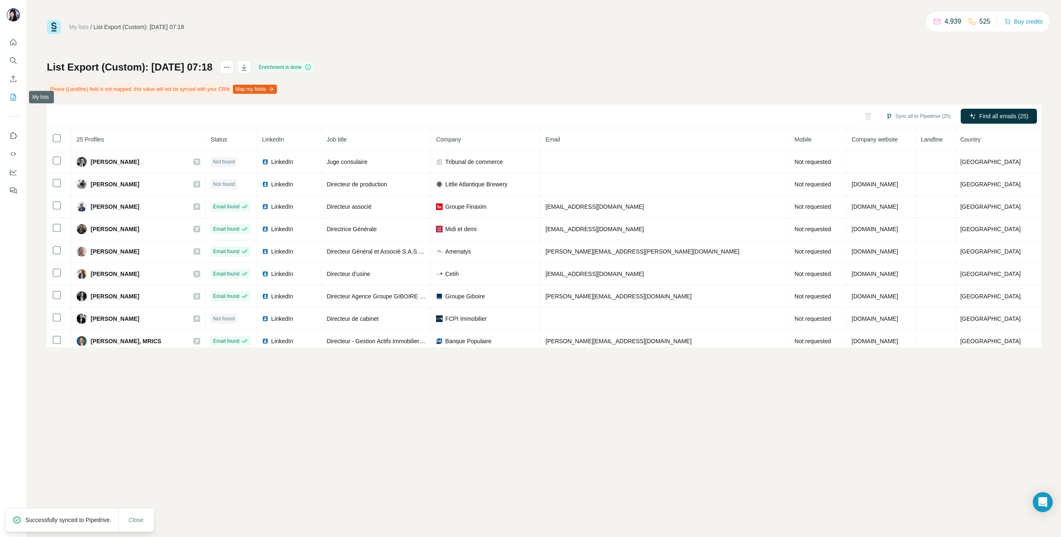
click at [11, 94] on icon "My lists" at bounding box center [13, 97] width 5 height 7
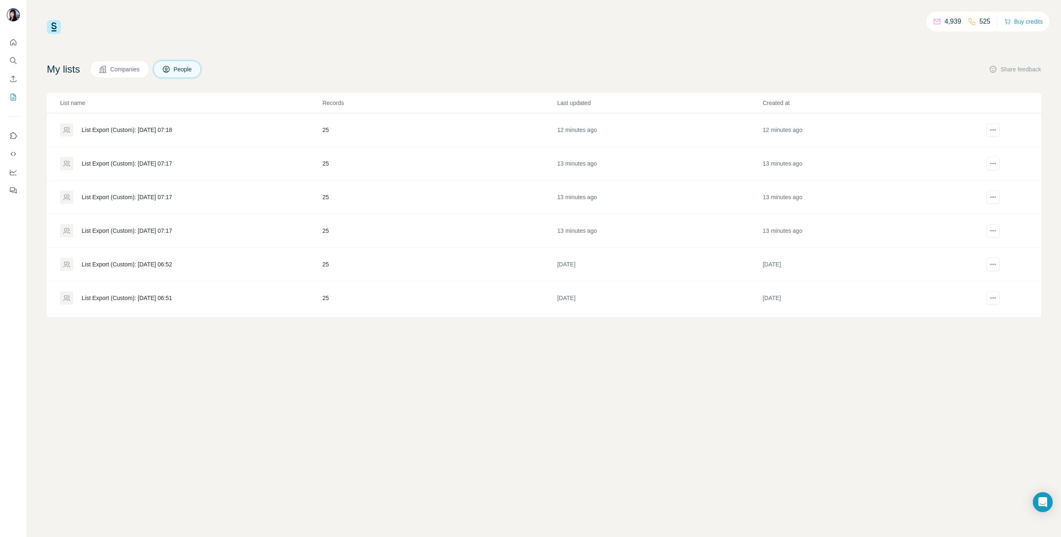
click at [112, 160] on div "List Export (Custom): [DATE] 07:17" at bounding box center [127, 163] width 90 height 8
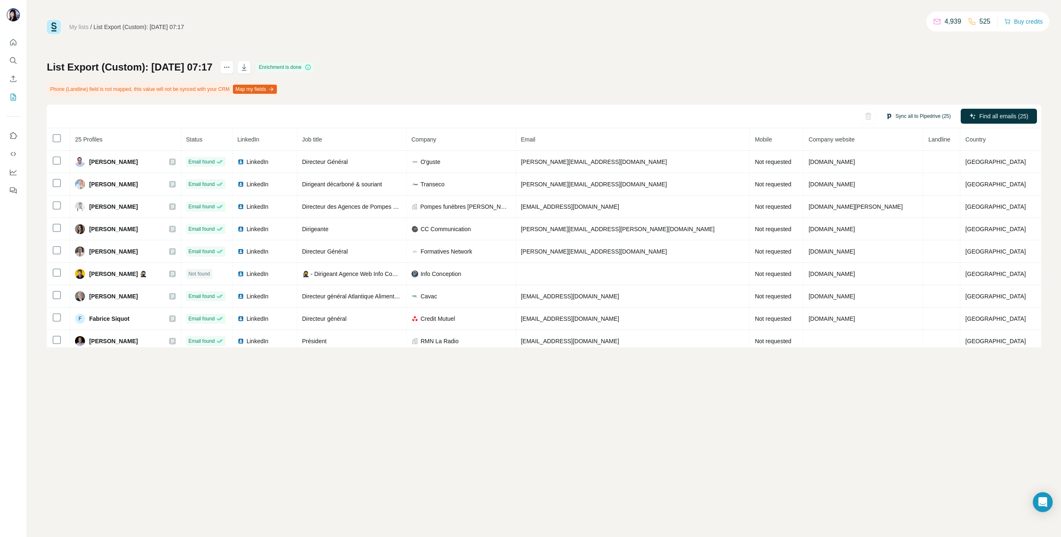
click at [922, 116] on button "Sync all to Pipedrive (25)" at bounding box center [918, 116] width 77 height 12
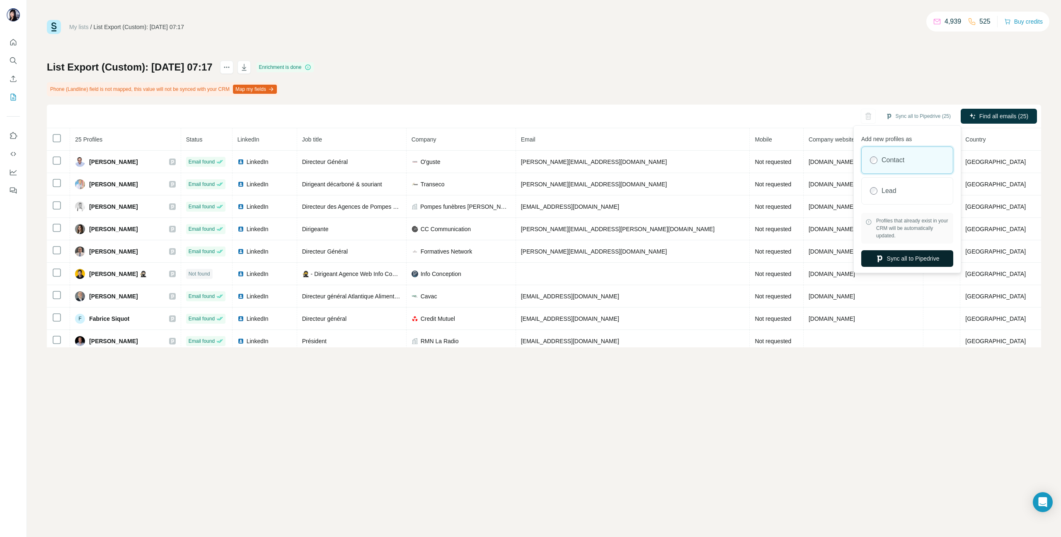
click at [901, 254] on button "Sync all to Pipedrive" at bounding box center [908, 258] width 92 height 17
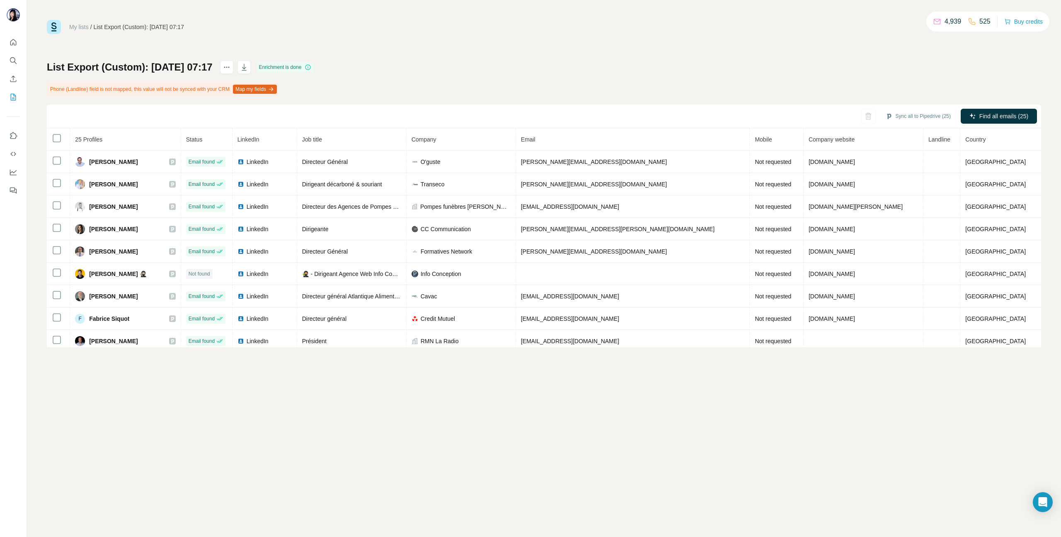
click at [365, 415] on div "My lists / List Export (Custom): [DATE] 07:17 4,939 525 Buy credits List Export…" at bounding box center [544, 268] width 1034 height 537
click at [11, 94] on icon "My lists" at bounding box center [13, 97] width 5 height 7
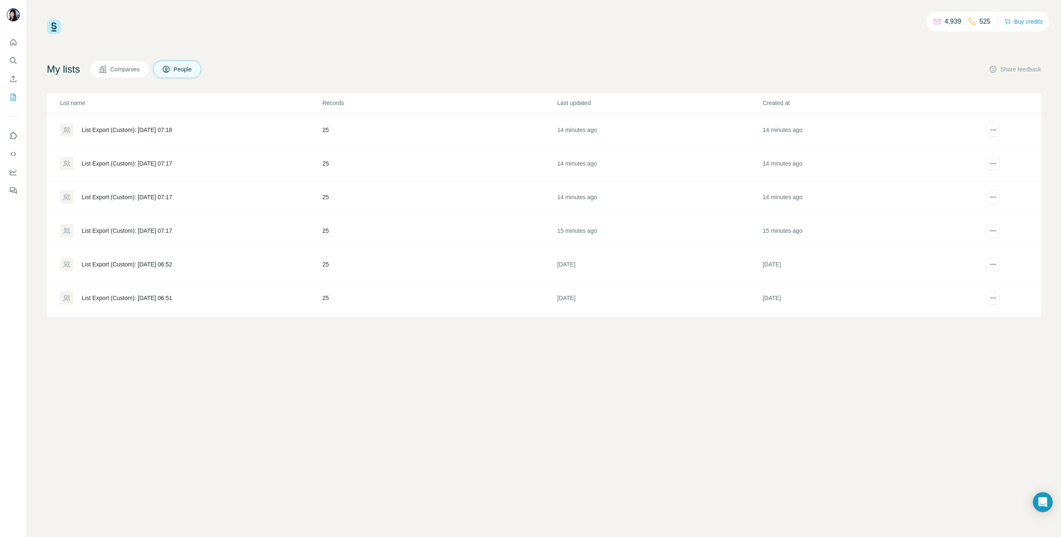
click at [132, 197] on div "List Export (Custom): [DATE] 07:17" at bounding box center [127, 197] width 90 height 8
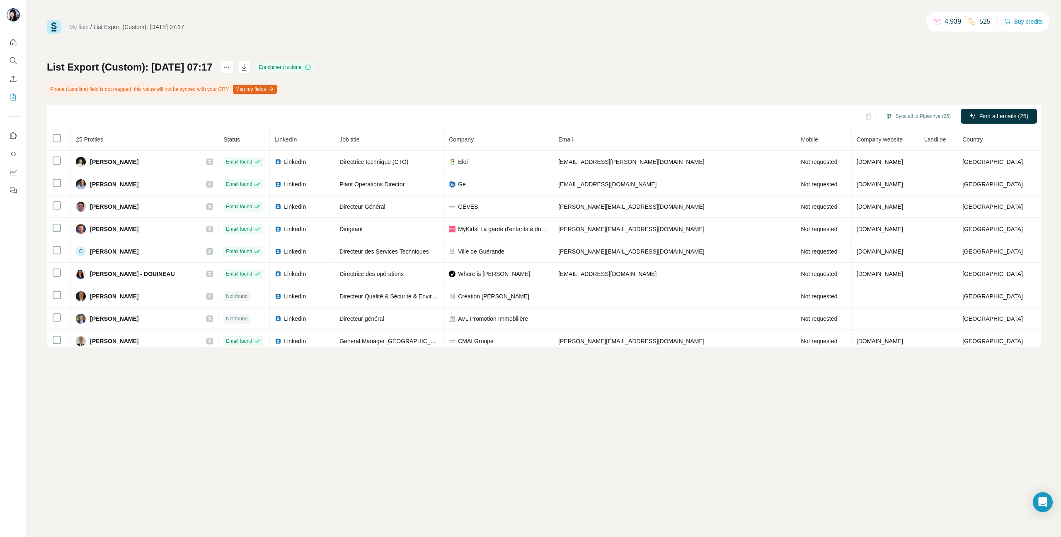
click at [679, 73] on div "List Export (Custom): [DATE] 07:17 Enrichment is done Phone (Landline) field is…" at bounding box center [544, 204] width 995 height 287
click at [914, 113] on button "Sync all to Pipedrive (25)" at bounding box center [918, 116] width 77 height 12
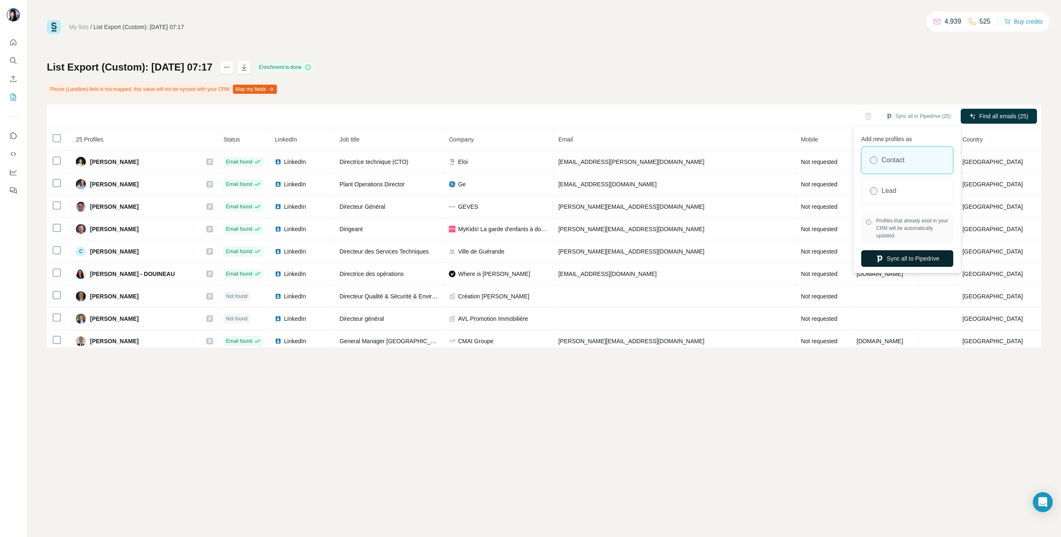
click at [896, 257] on button "Sync all to Pipedrive" at bounding box center [908, 258] width 92 height 17
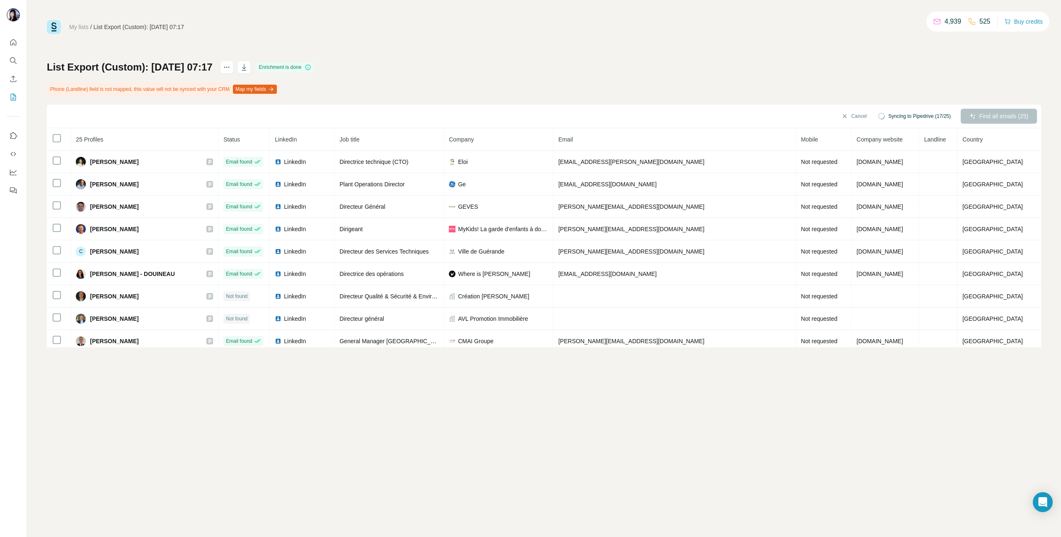
click at [719, 419] on div "My lists / List Export (Custom): [DATE] 07:17 4,939 525 Buy credits List Export…" at bounding box center [544, 268] width 1034 height 537
click at [272, 471] on div "My lists / List Export (Custom): [DATE] 07:17 4,939 525 Buy credits List Export…" at bounding box center [544, 268] width 1034 height 537
click at [7, 98] on button "My lists" at bounding box center [13, 97] width 13 height 15
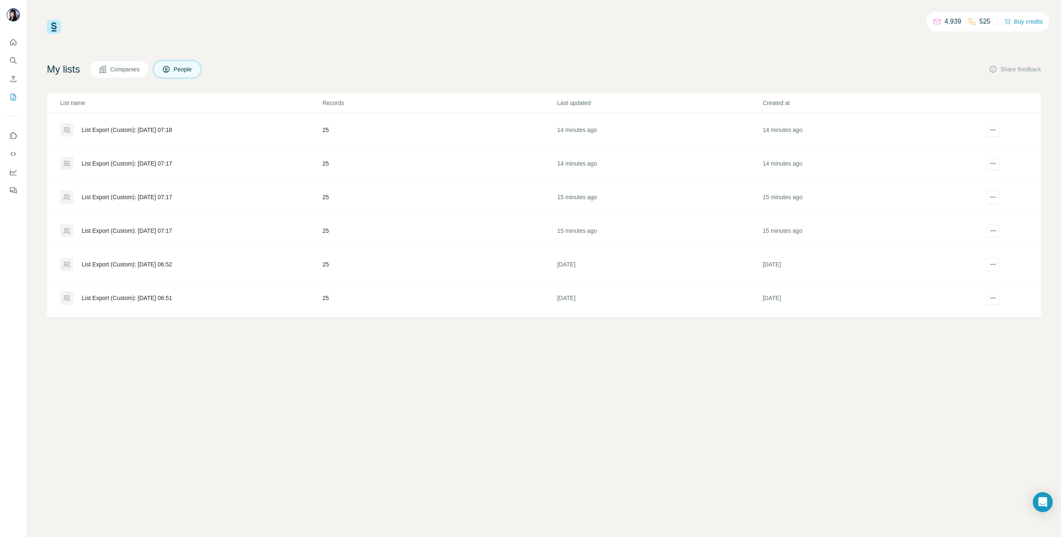
click at [156, 231] on div "List Export (Custom): [DATE] 07:17" at bounding box center [127, 230] width 90 height 8
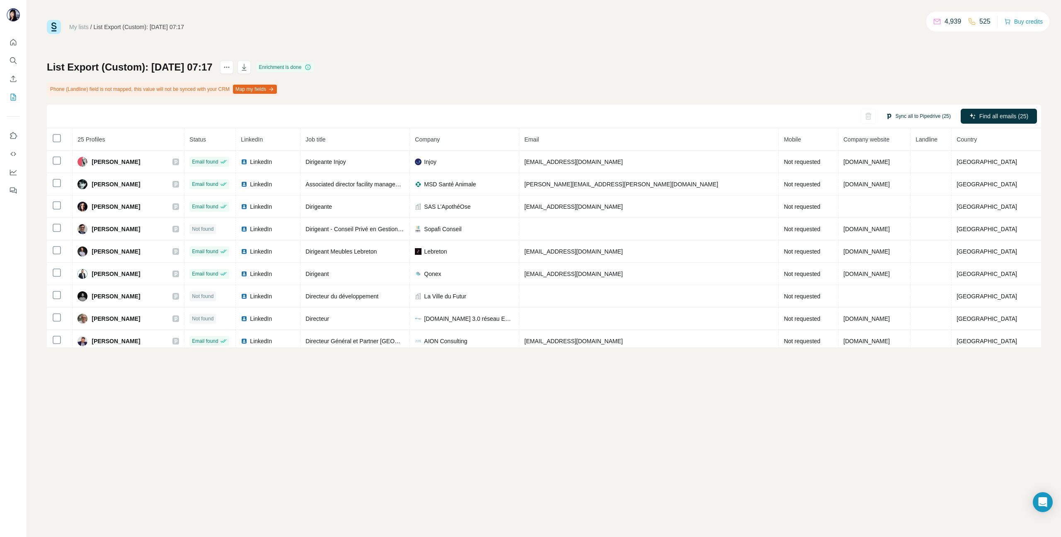
click at [924, 113] on button "Sync all to Pipedrive (25)" at bounding box center [918, 116] width 77 height 12
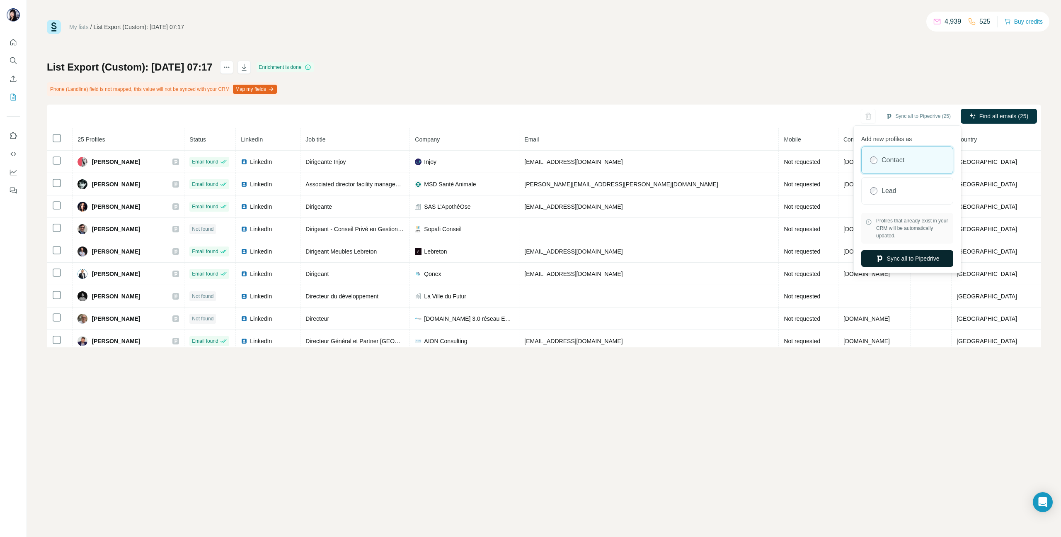
click at [889, 257] on button "Sync all to Pipedrive" at bounding box center [908, 258] width 92 height 17
